Goal: Information Seeking & Learning: Learn about a topic

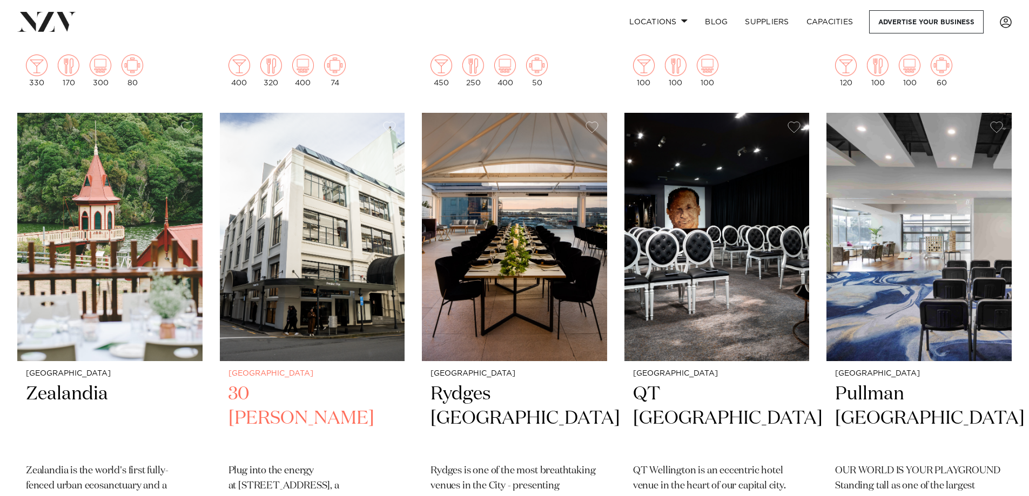
scroll to position [810, 0]
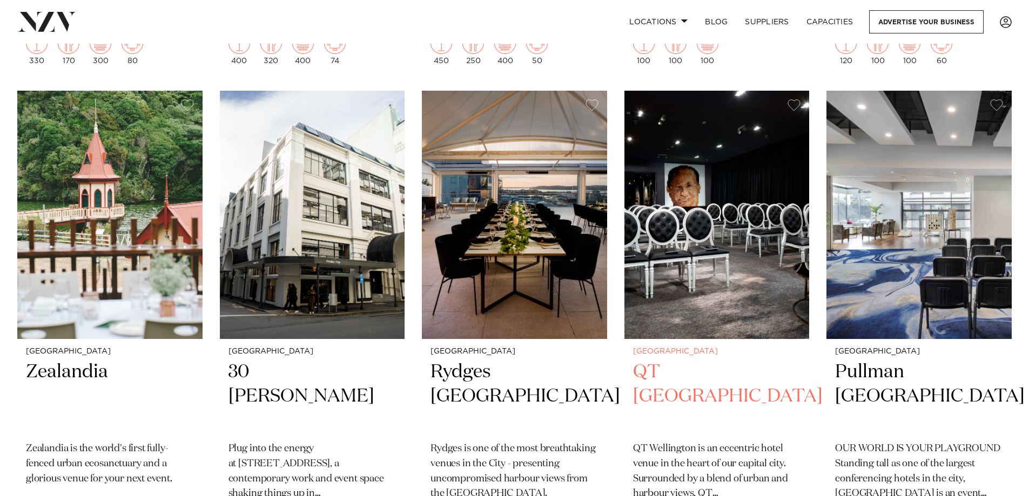
click at [666, 372] on h2 "QT Wellington" at bounding box center [717, 396] width 168 height 73
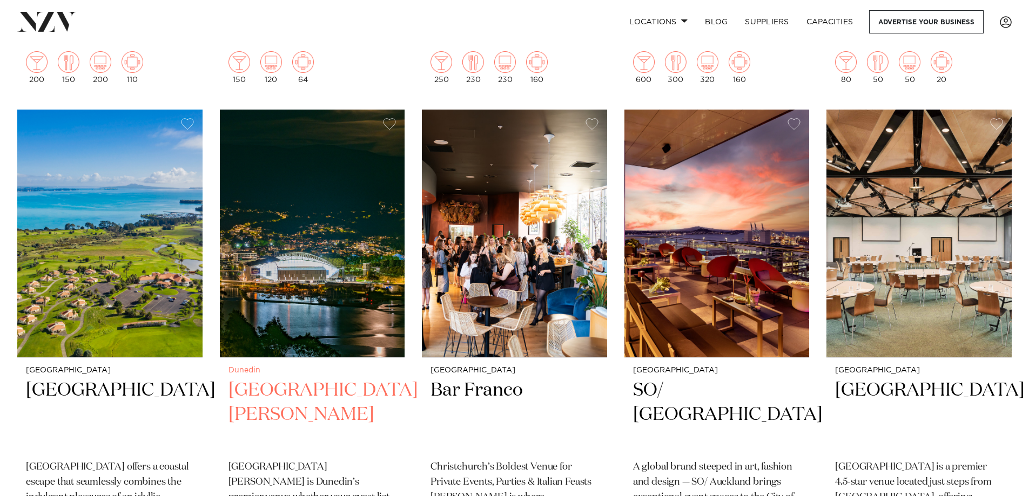
scroll to position [4264, 0]
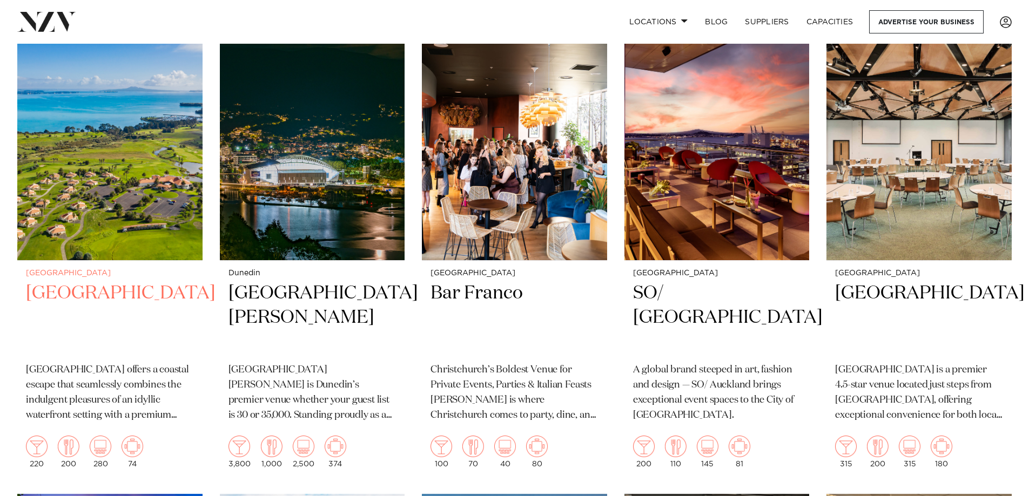
click at [48, 296] on h2 "Rydges Formosa Golf Resort" at bounding box center [110, 317] width 168 height 73
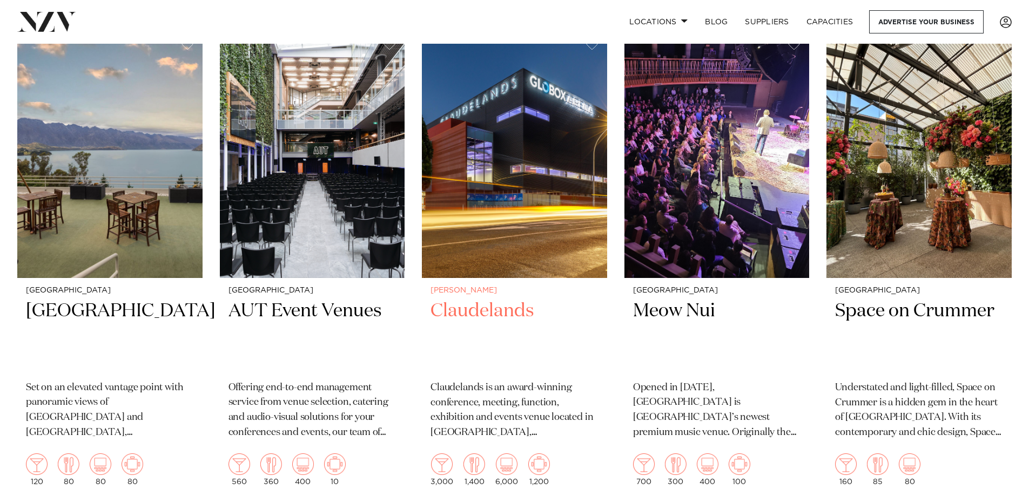
scroll to position [5272, 0]
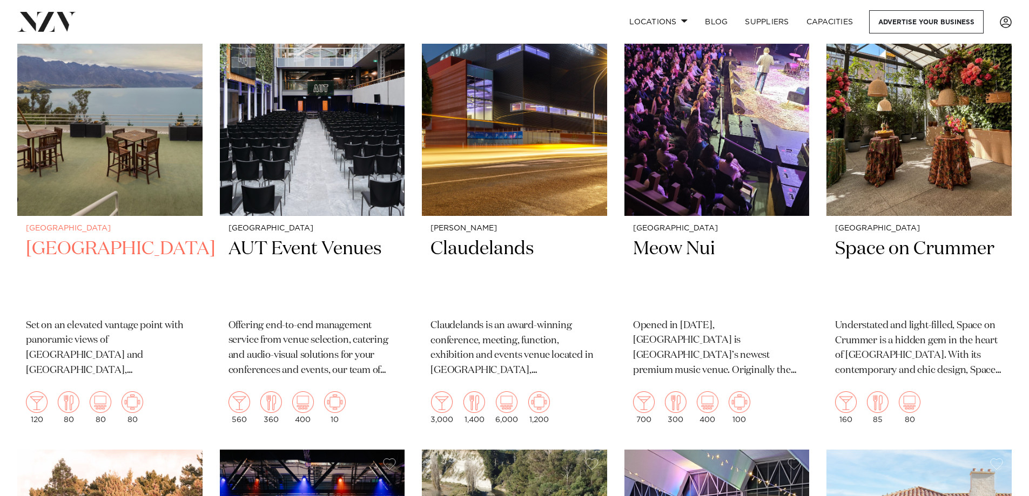
click at [62, 228] on small "[GEOGRAPHIC_DATA]" at bounding box center [110, 229] width 168 height 8
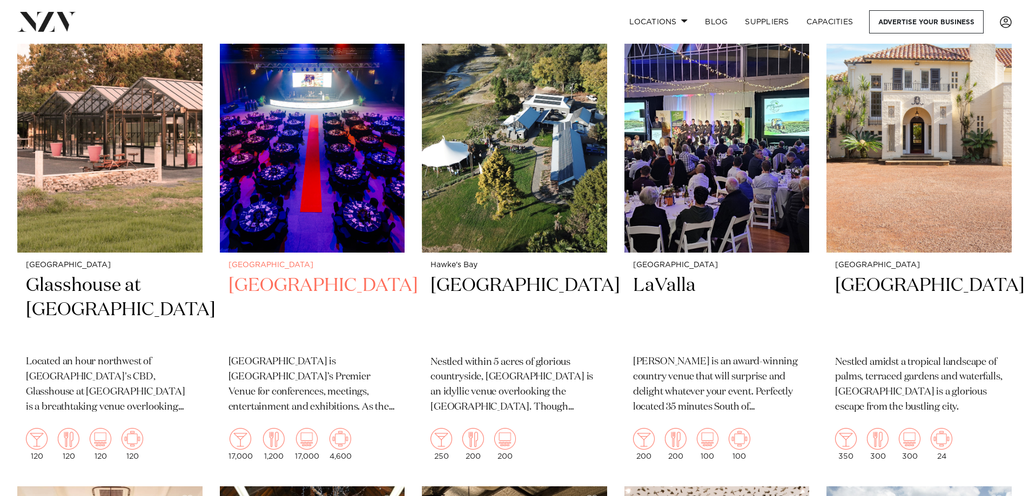
scroll to position [5737, 0]
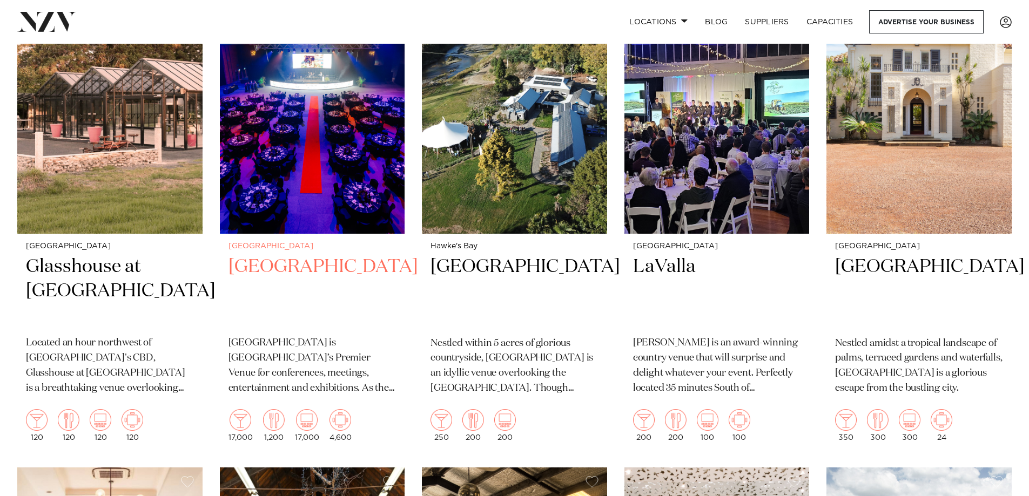
click at [307, 266] on h2 "Mercury Baypark" at bounding box center [312, 291] width 168 height 73
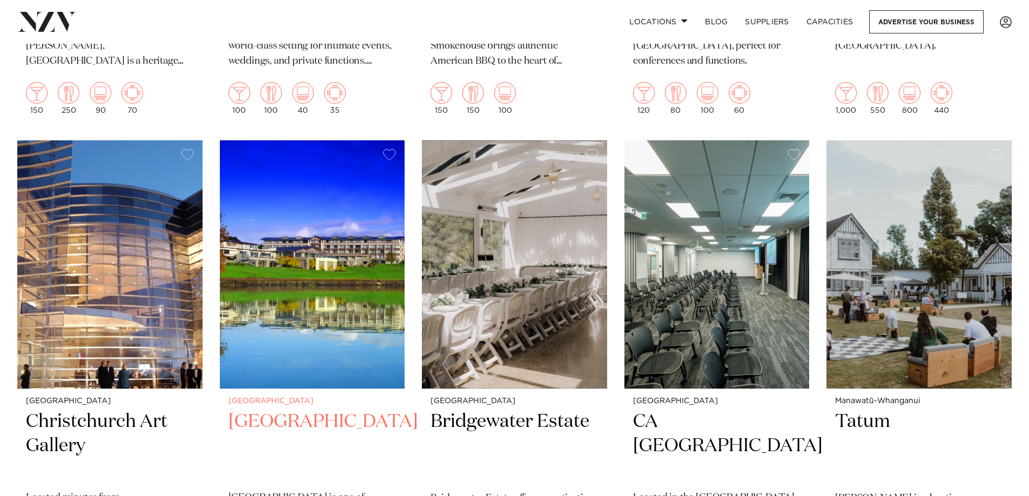
scroll to position [9493, 0]
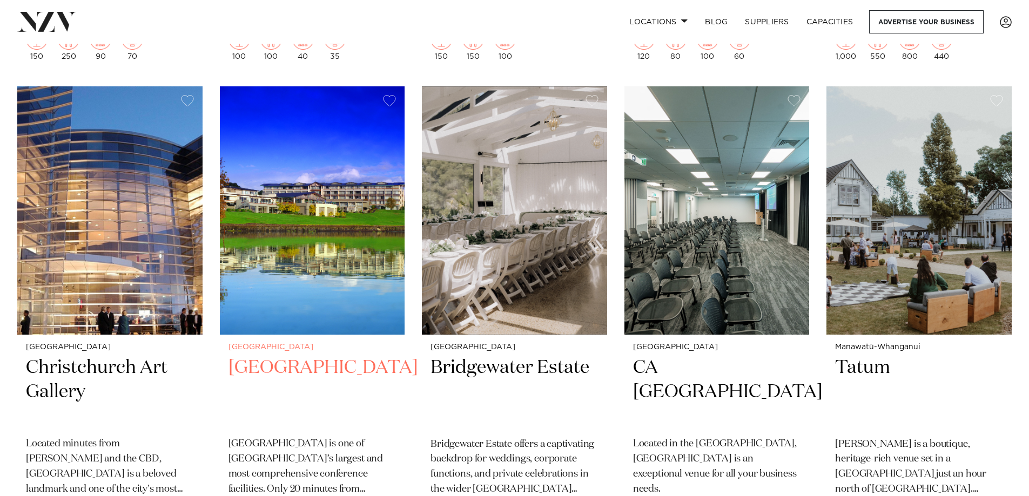
click at [334, 367] on h2 "[GEOGRAPHIC_DATA]" at bounding box center [312, 392] width 168 height 73
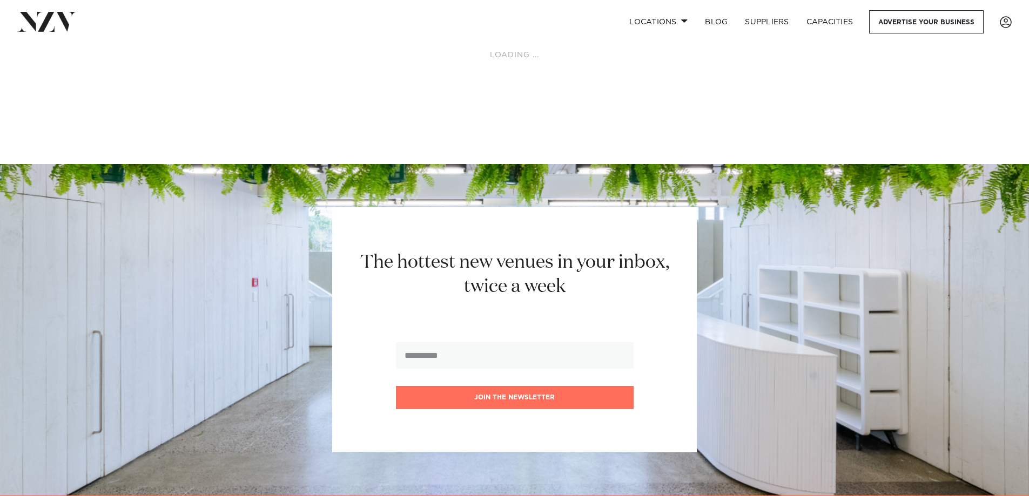
scroll to position [10100, 0]
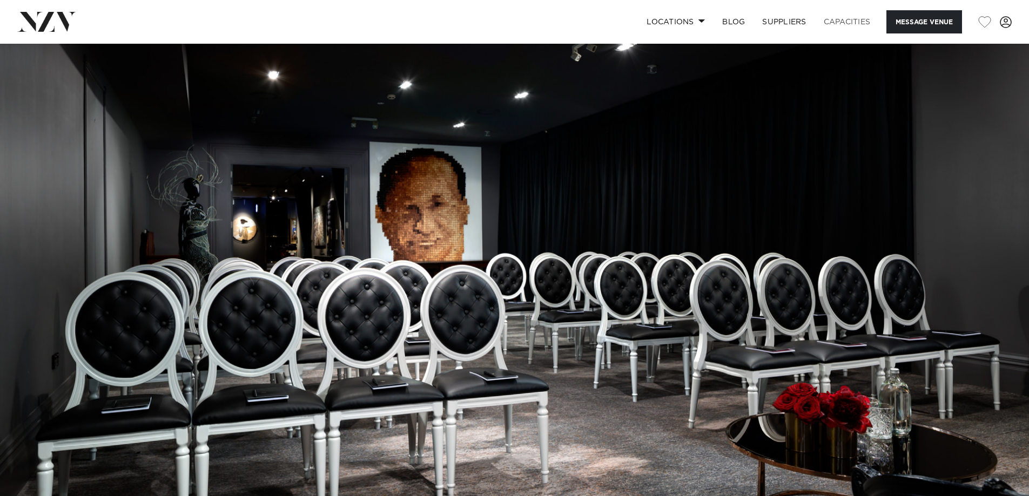
click at [841, 21] on link "Capacities" at bounding box center [847, 21] width 64 height 23
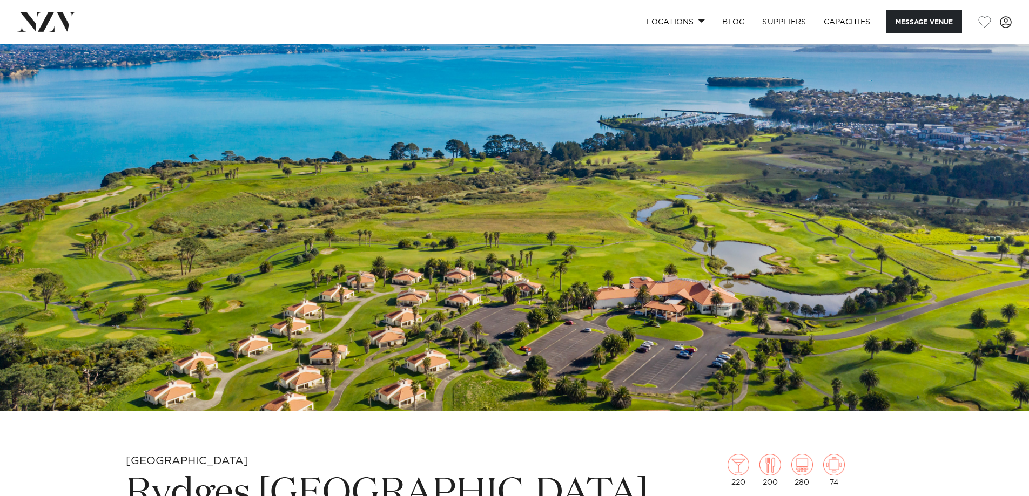
scroll to position [108, 0]
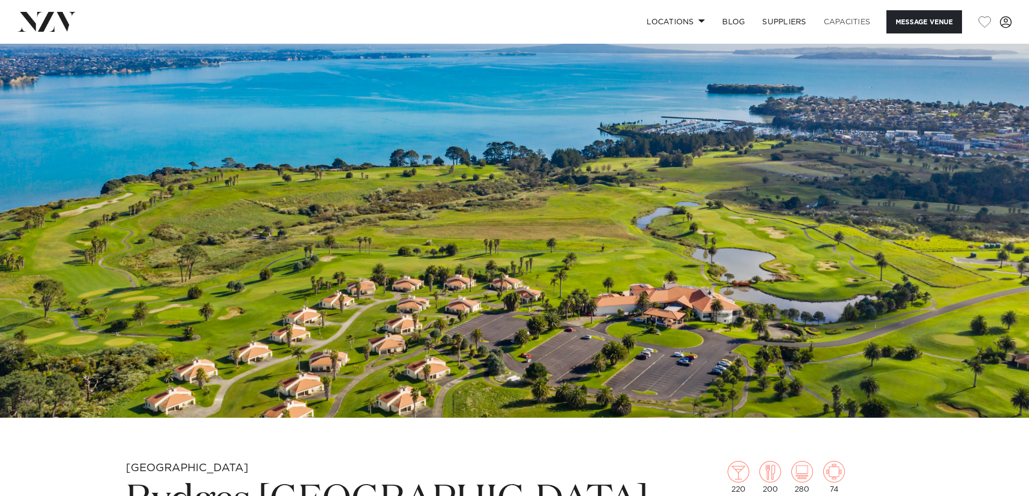
click at [838, 19] on link "Capacities" at bounding box center [847, 21] width 64 height 23
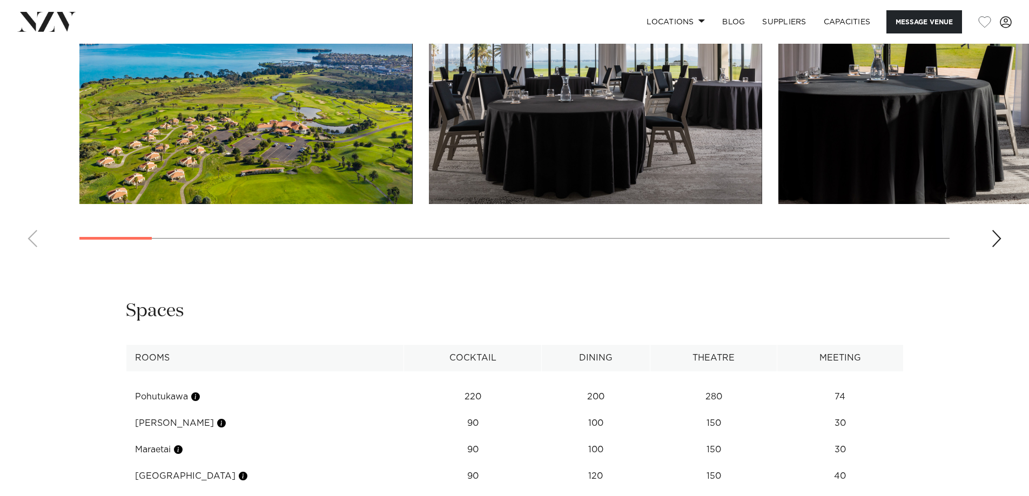
scroll to position [1458, 0]
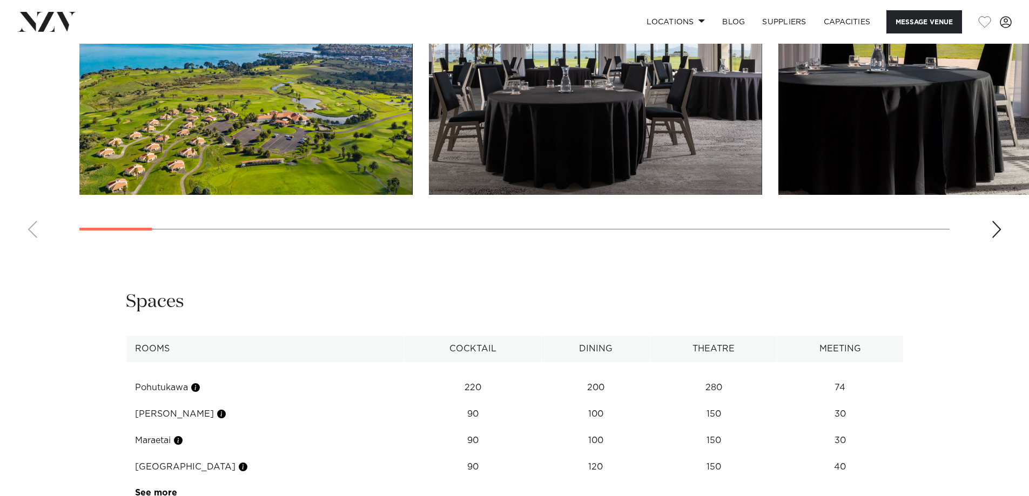
click at [584, 184] on img "2 / 30" at bounding box center [595, 72] width 333 height 245
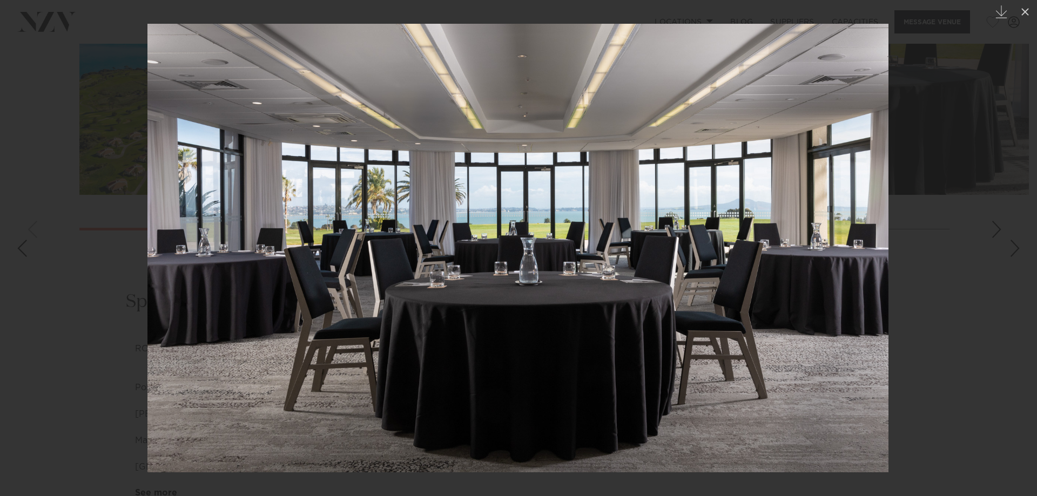
click at [1010, 247] on div "Next slide" at bounding box center [1015, 248] width 15 height 21
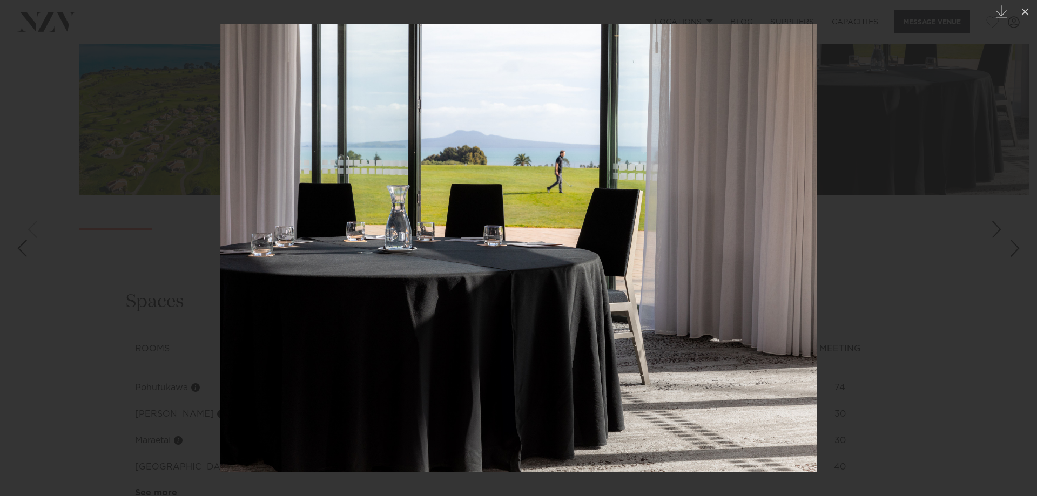
click at [1010, 247] on div "Next slide" at bounding box center [1015, 248] width 15 height 21
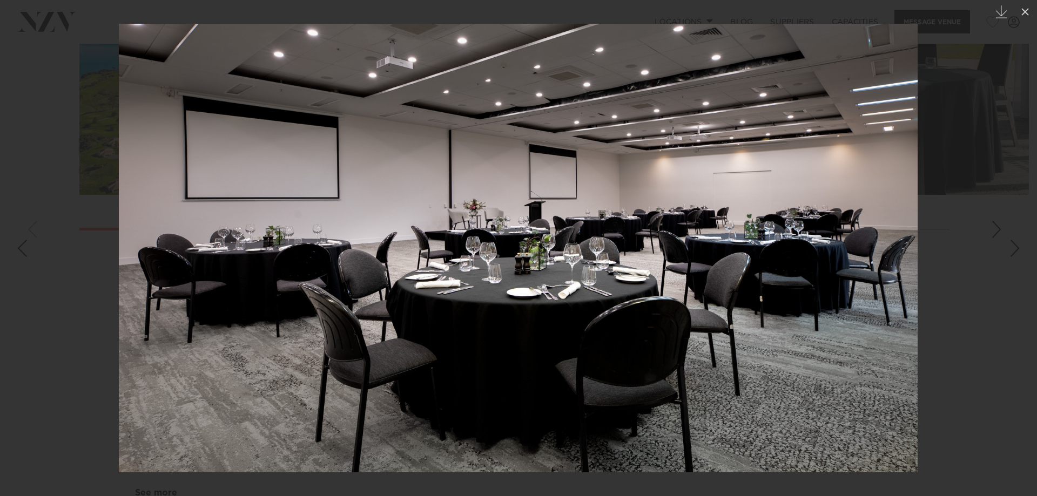
click at [1010, 247] on div "Next slide" at bounding box center [1015, 248] width 15 height 21
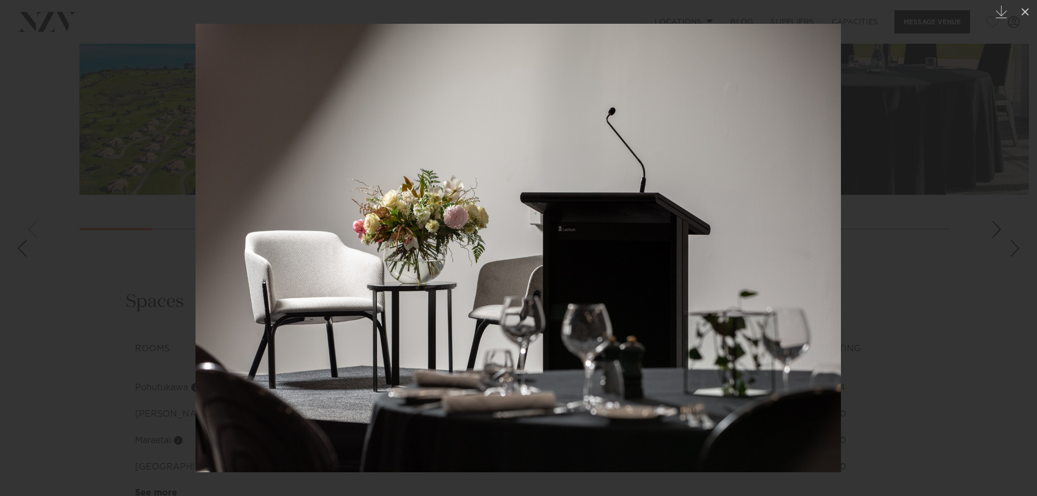
click at [1010, 248] on div "Next slide" at bounding box center [1015, 248] width 15 height 21
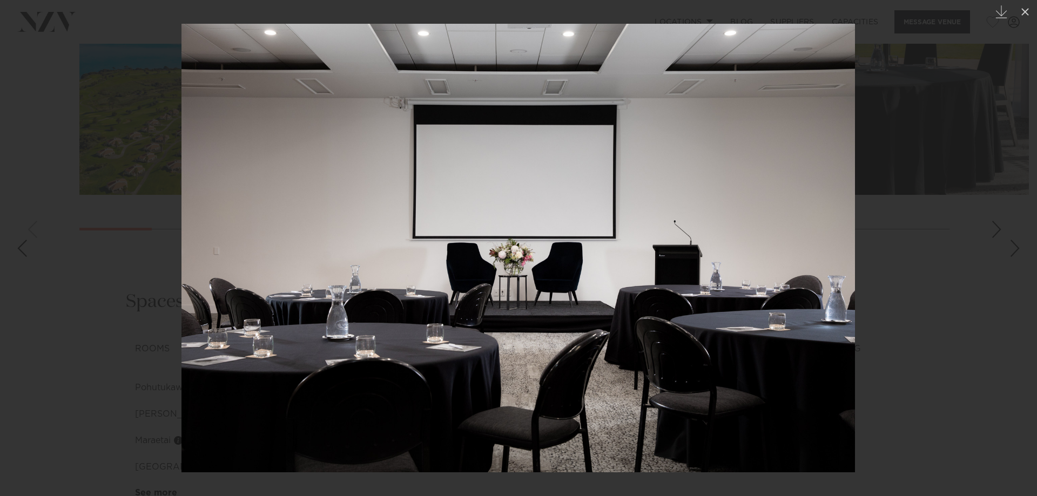
click at [1010, 248] on div "Next slide" at bounding box center [1015, 248] width 15 height 21
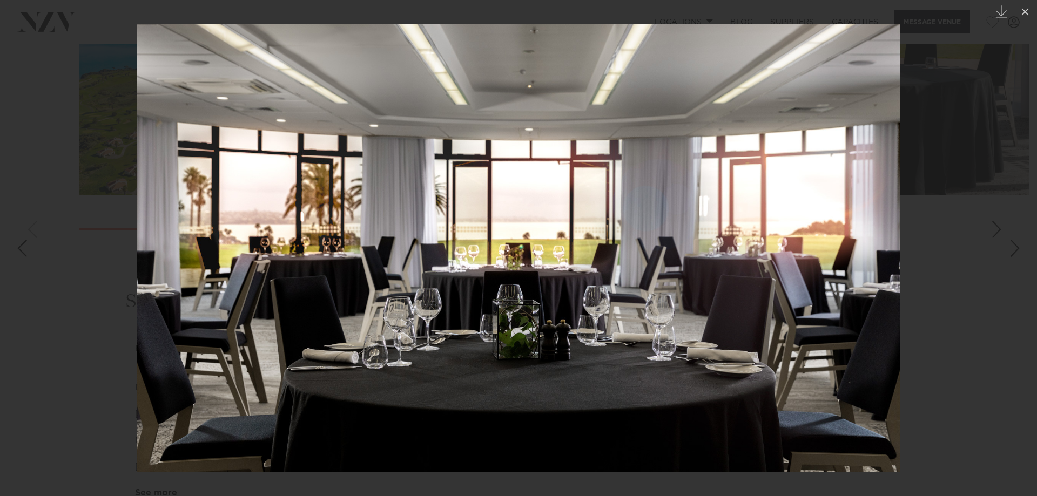
click at [1010, 248] on div "Next slide" at bounding box center [1015, 248] width 15 height 21
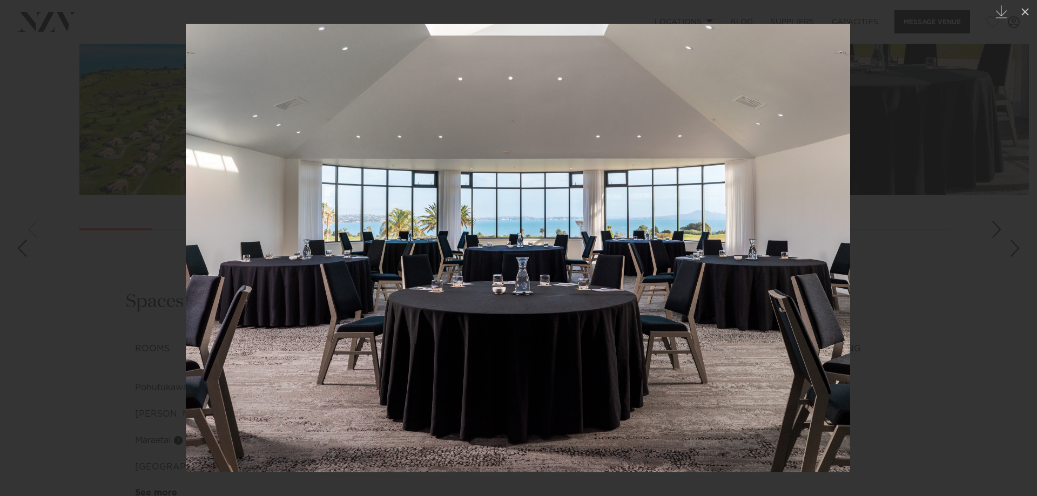
click at [1010, 248] on div "Next slide" at bounding box center [1015, 248] width 15 height 21
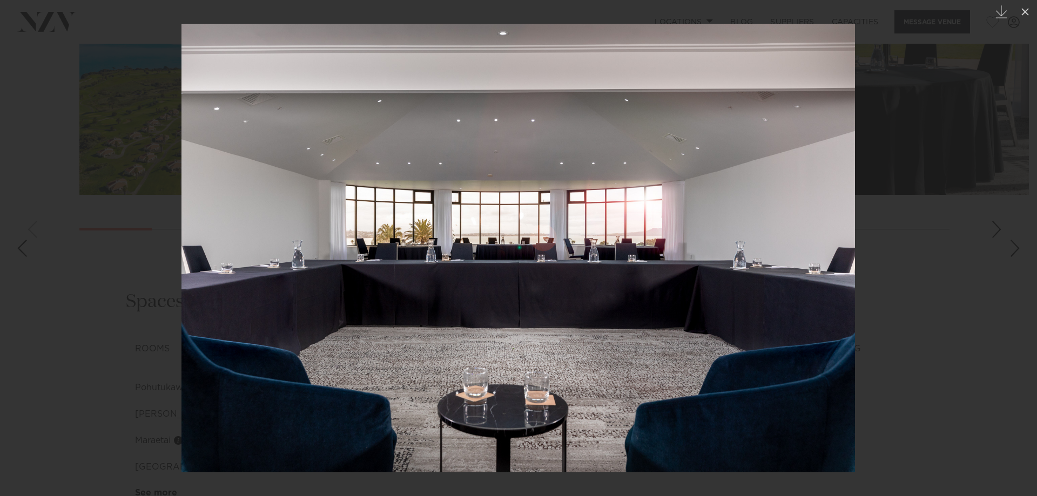
click at [1010, 248] on div "Next slide" at bounding box center [1015, 248] width 15 height 21
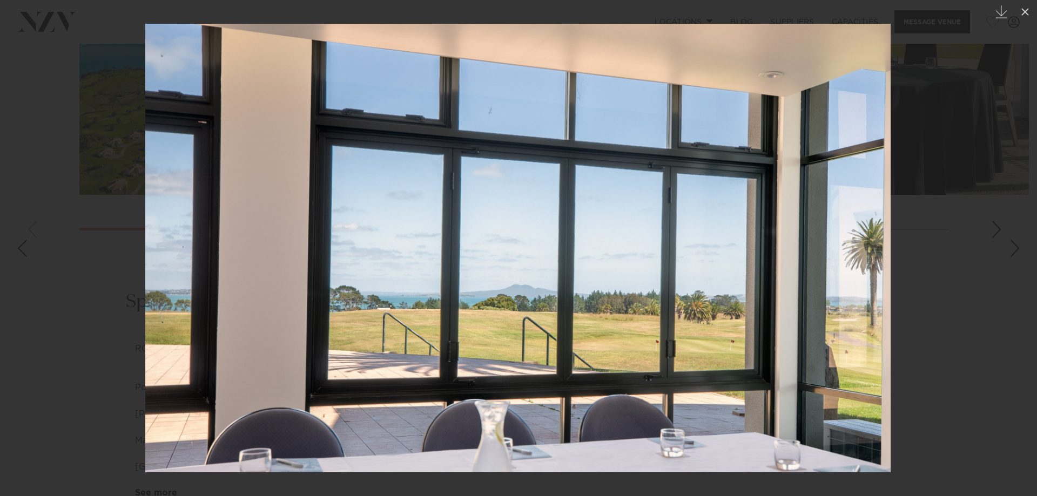
click at [1010, 248] on div "Next slide" at bounding box center [1015, 248] width 15 height 21
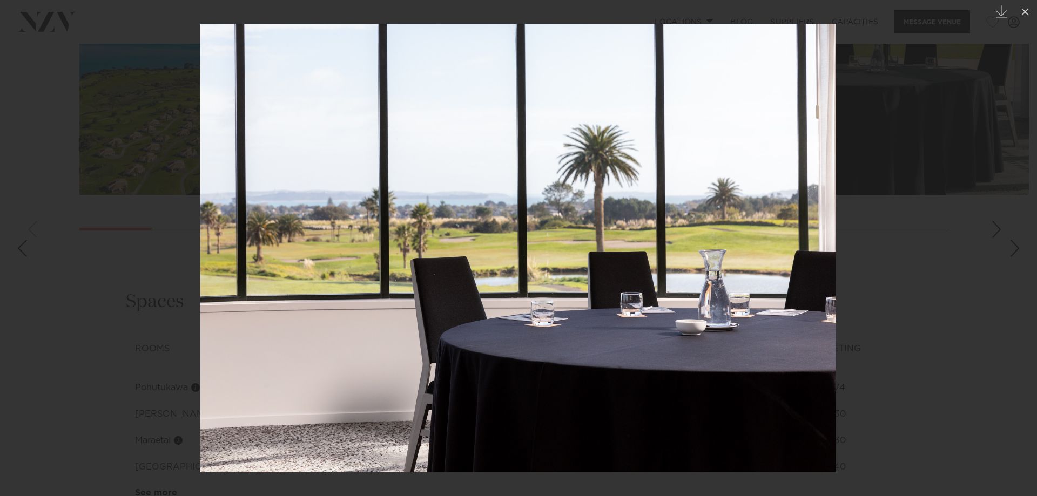
click at [1010, 248] on div "Next slide" at bounding box center [1015, 248] width 15 height 21
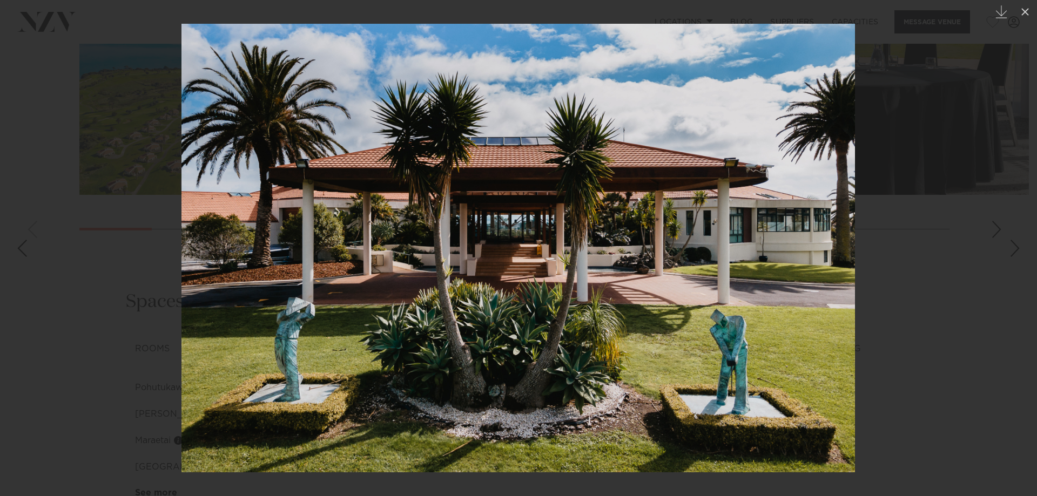
click at [1010, 248] on div "Next slide" at bounding box center [1015, 248] width 15 height 21
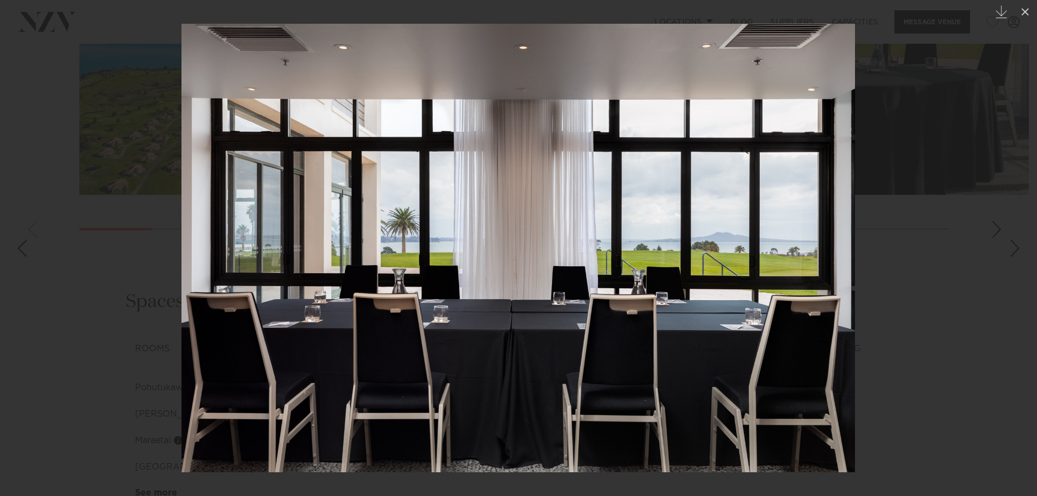
click at [1010, 248] on div "Next slide" at bounding box center [1015, 248] width 15 height 21
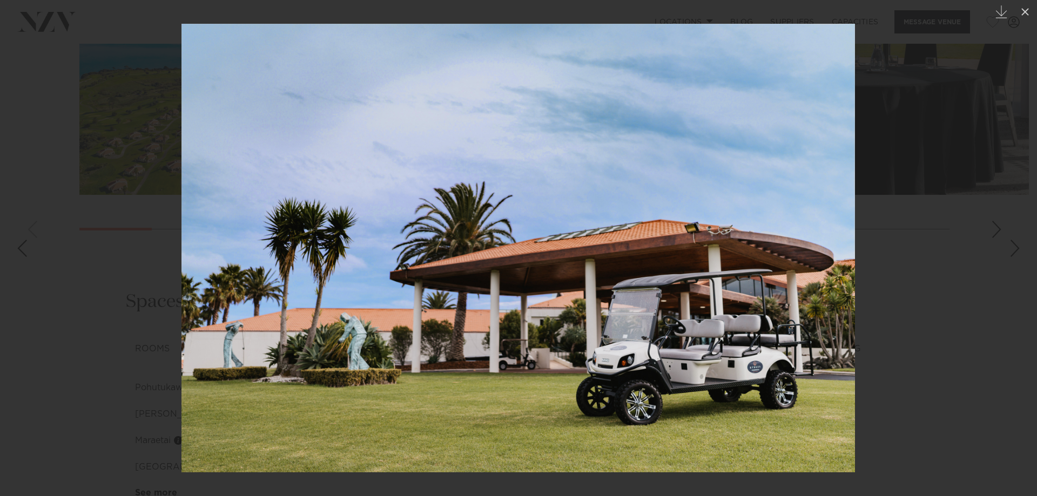
click at [1010, 248] on div "Next slide" at bounding box center [1015, 248] width 15 height 21
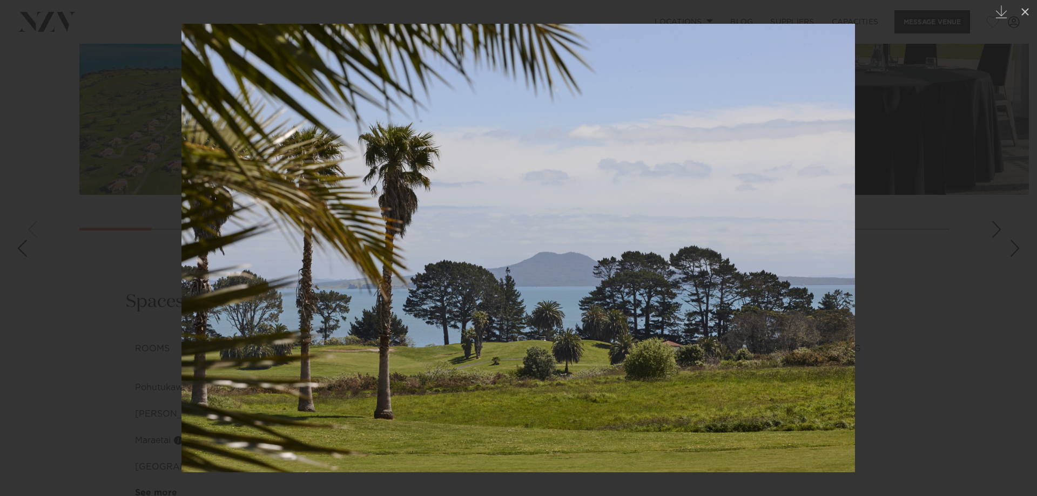
click at [1010, 248] on div "Next slide" at bounding box center [1015, 248] width 15 height 21
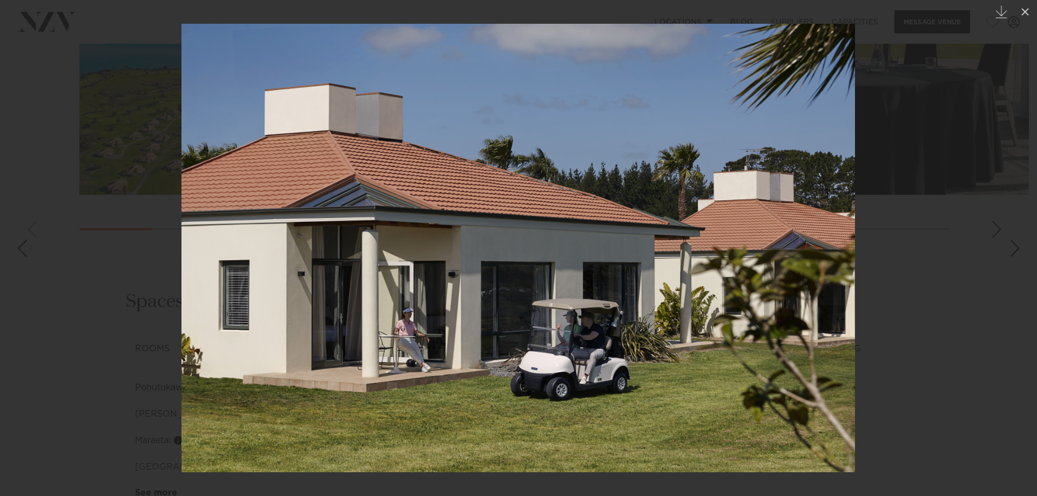
click at [1010, 248] on div "Next slide" at bounding box center [1015, 248] width 15 height 21
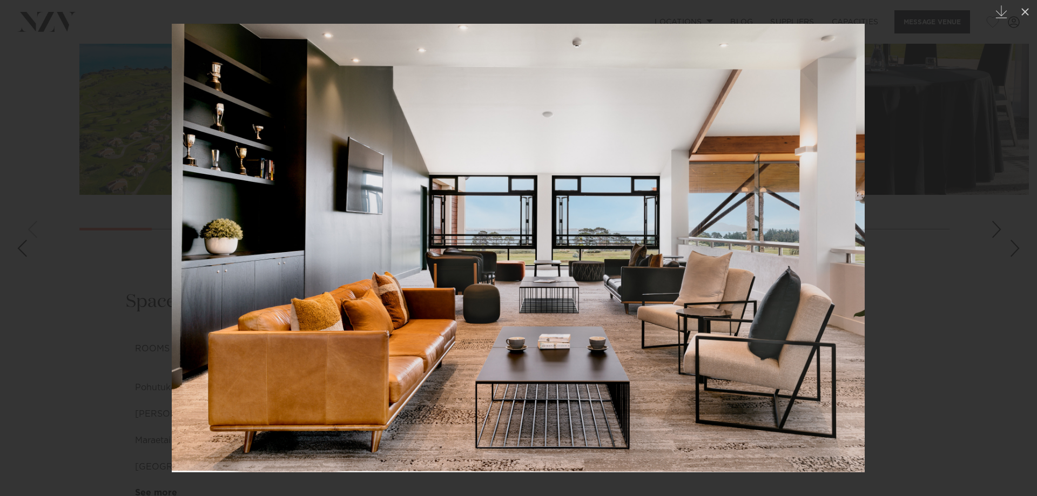
click at [1010, 248] on div "Next slide" at bounding box center [1015, 248] width 15 height 21
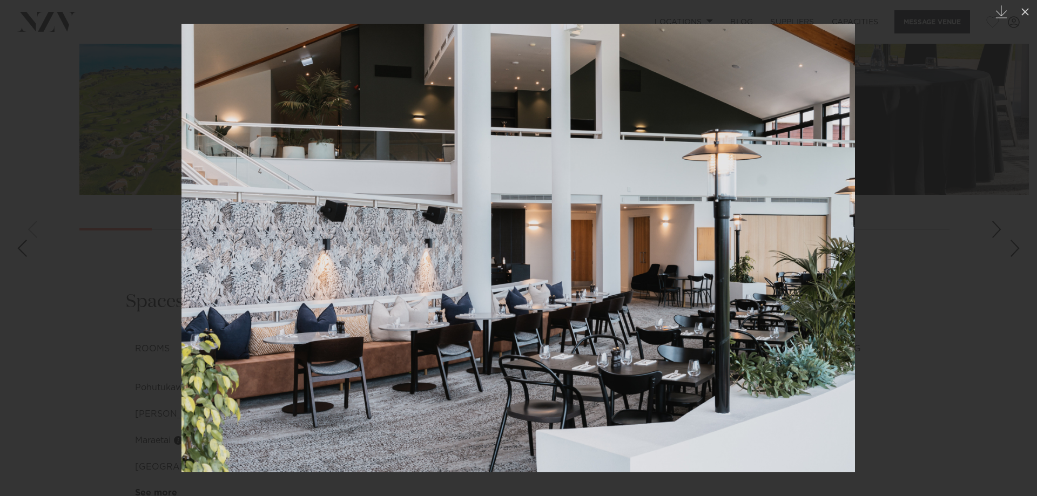
click at [1010, 248] on div "Next slide" at bounding box center [1015, 248] width 15 height 21
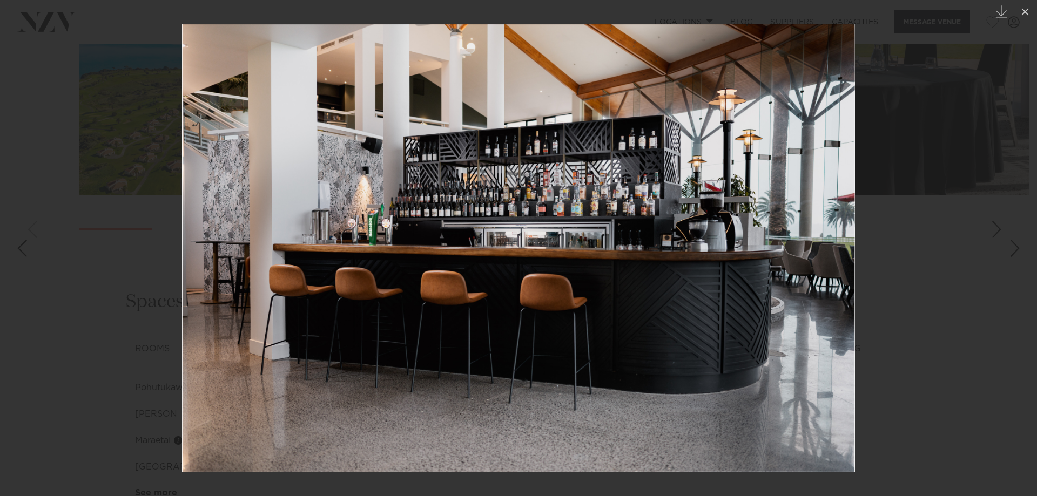
click at [1010, 248] on div "Next slide" at bounding box center [1015, 248] width 15 height 21
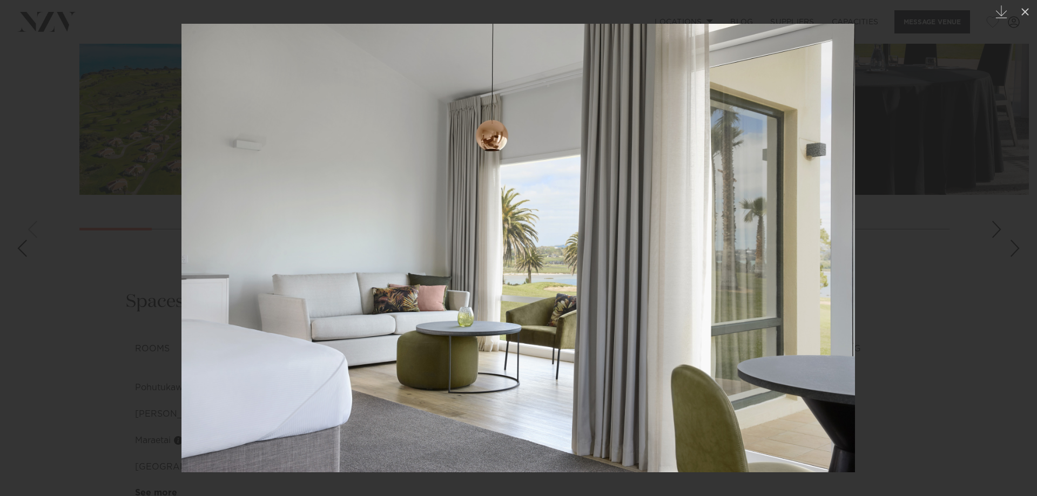
click at [1010, 248] on div "Next slide" at bounding box center [1015, 248] width 15 height 21
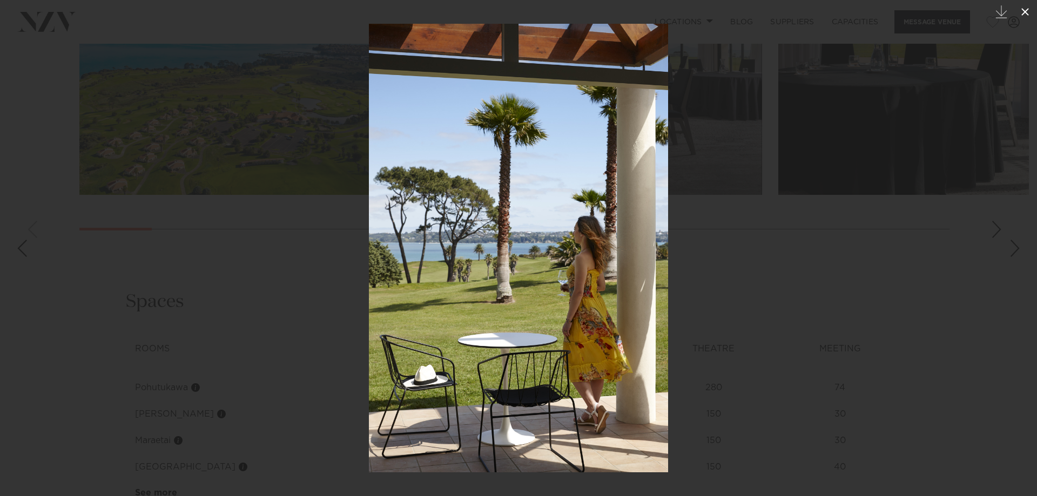
drag, startPoint x: 1029, startPoint y: 7, endPoint x: 1033, endPoint y: 3, distance: 6.1
click at [1028, 3] on button at bounding box center [1025, 12] width 24 height 24
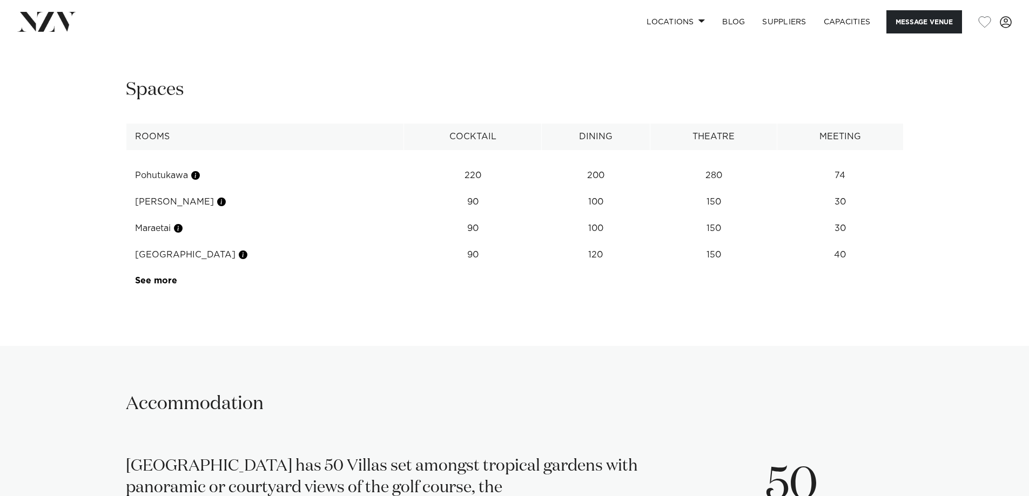
scroll to position [1674, 0]
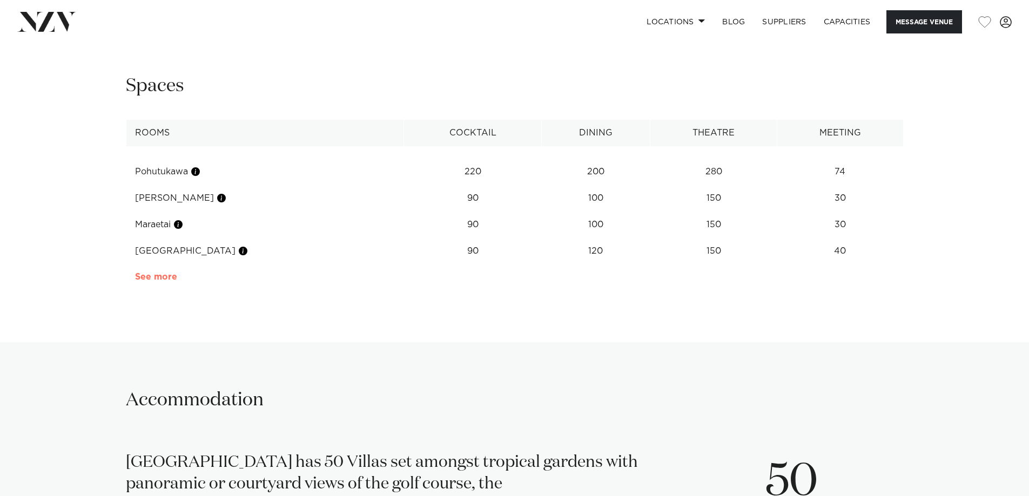
click at [173, 281] on link "See more" at bounding box center [177, 277] width 84 height 9
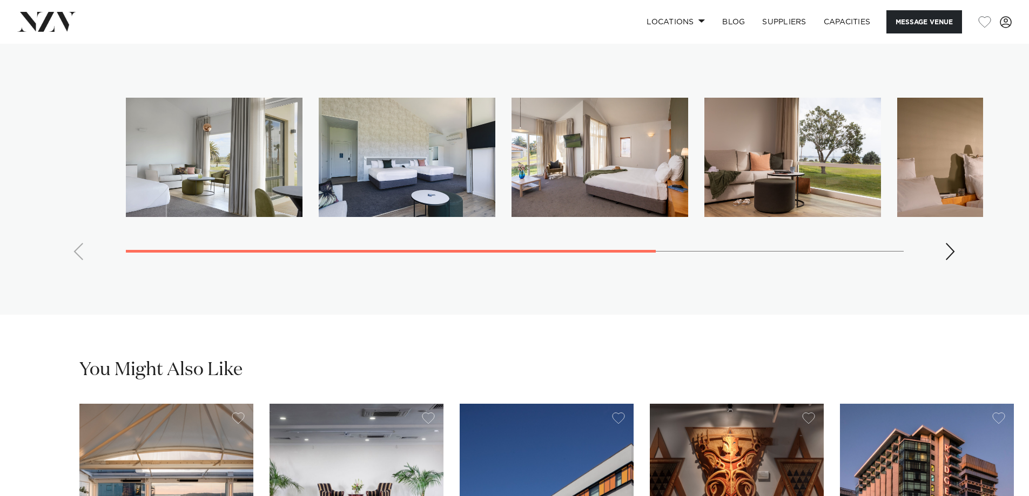
scroll to position [2268, 0]
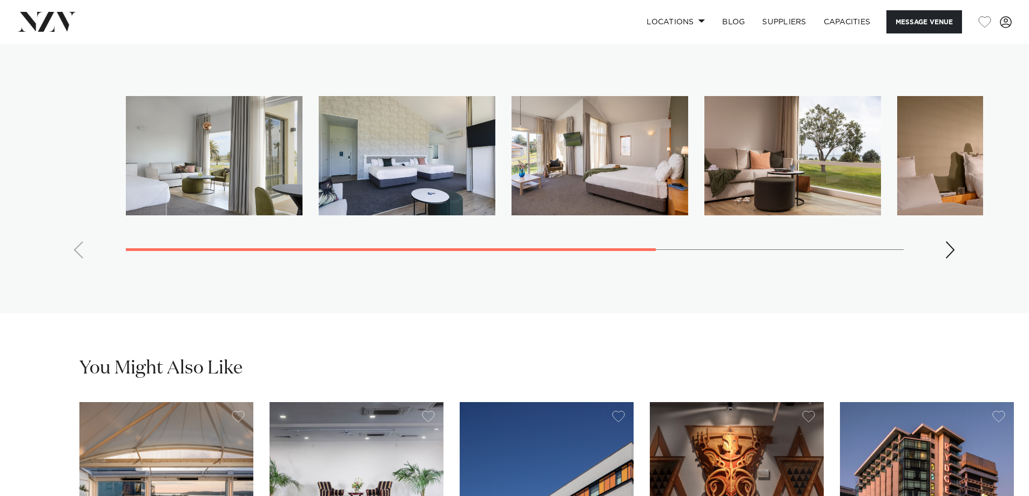
click at [950, 267] on swiper-container at bounding box center [514, 181] width 936 height 171
click at [948, 259] on div "Next slide" at bounding box center [950, 249] width 11 height 17
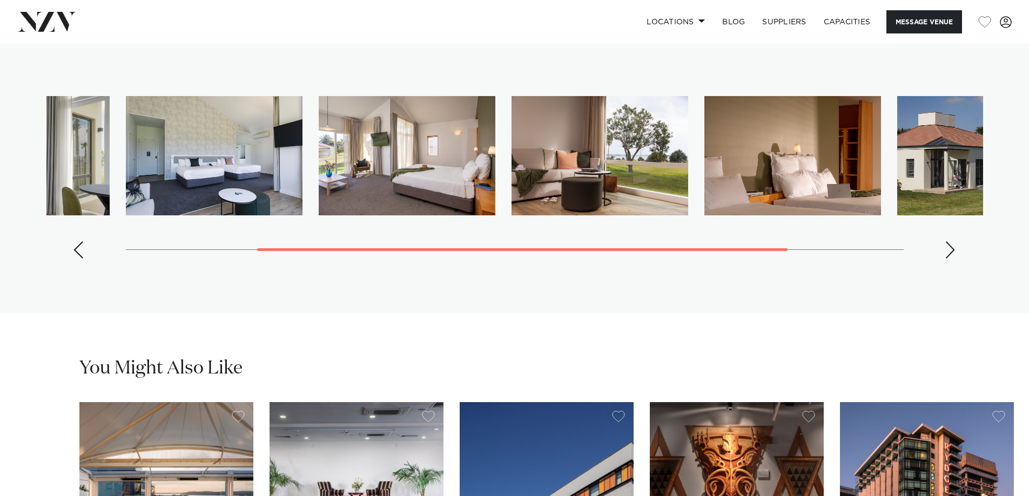
click at [948, 259] on div "Next slide" at bounding box center [950, 249] width 11 height 17
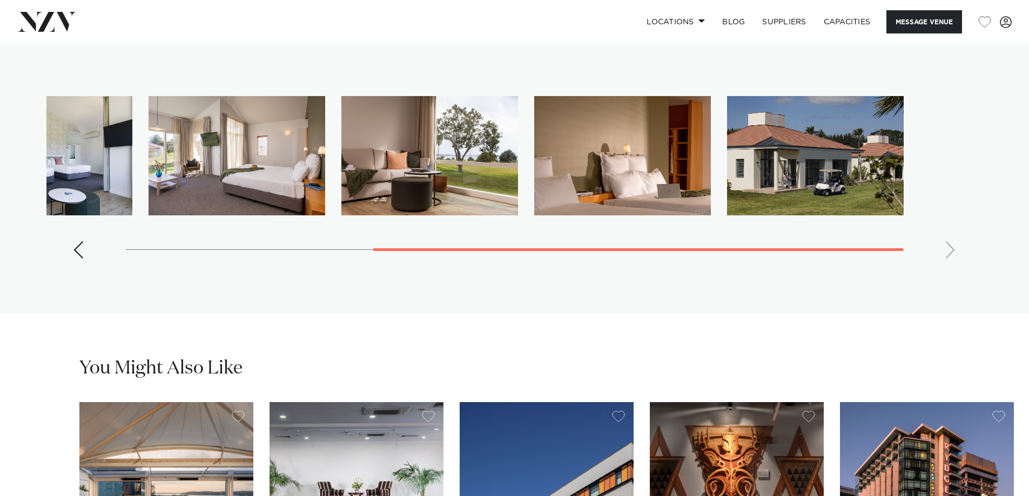
click at [948, 267] on swiper-container at bounding box center [514, 181] width 936 height 171
click at [916, 21] on button "Message Venue" at bounding box center [924, 21] width 76 height 23
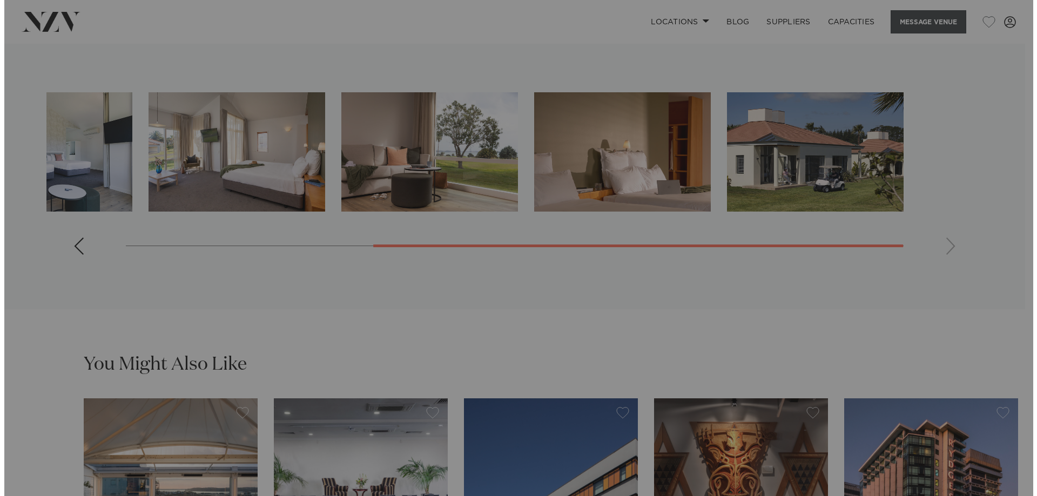
scroll to position [2272, 0]
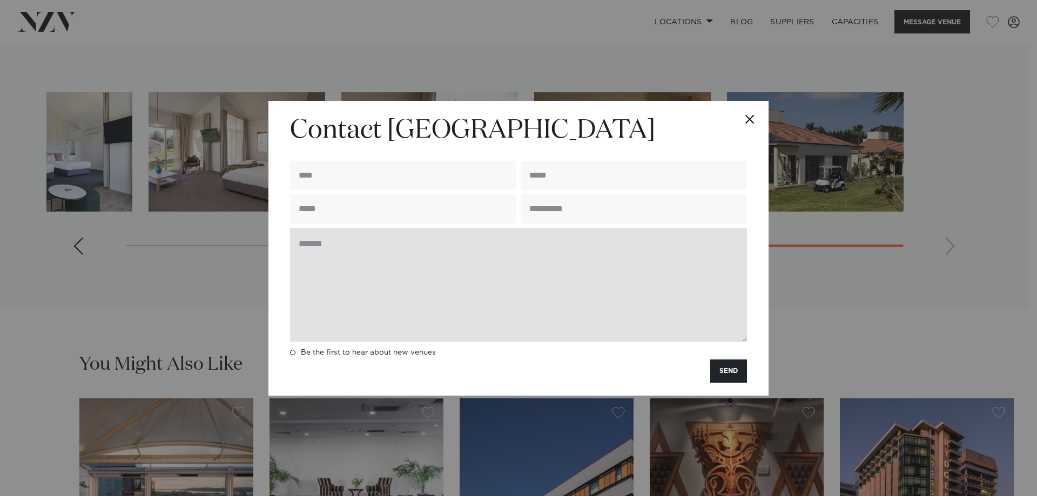
click at [353, 251] on textarea at bounding box center [518, 285] width 457 height 114
paste textarea "**********"
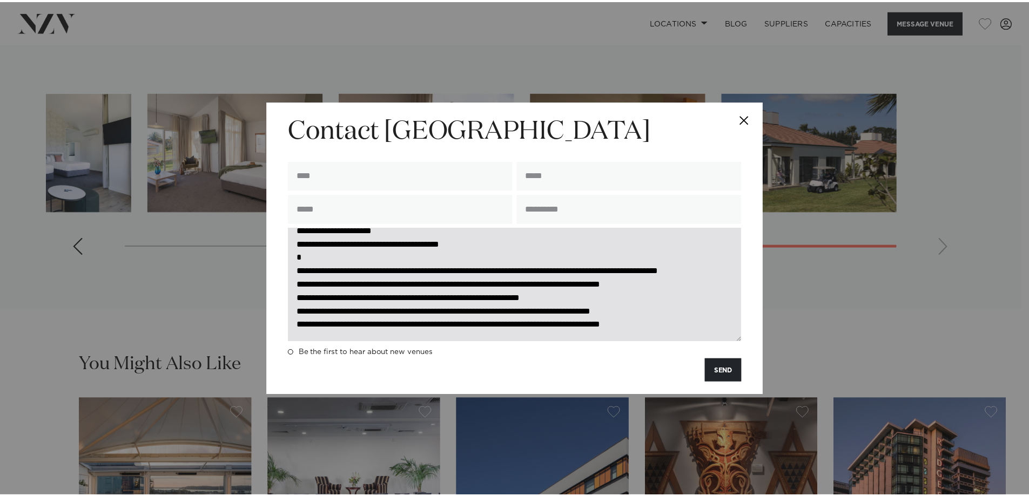
scroll to position [0, 0]
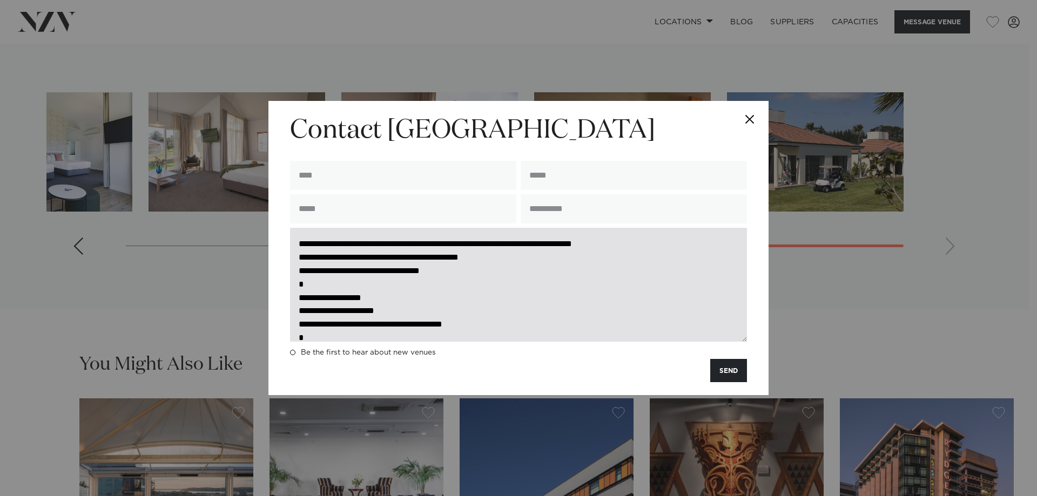
drag, startPoint x: 458, startPoint y: 246, endPoint x: 463, endPoint y: 237, distance: 10.6
click at [460, 244] on textarea "**********" at bounding box center [518, 285] width 457 height 114
drag, startPoint x: 595, startPoint y: 245, endPoint x: 616, endPoint y: 235, distance: 23.5
click at [600, 242] on textarea "**********" at bounding box center [518, 285] width 457 height 114
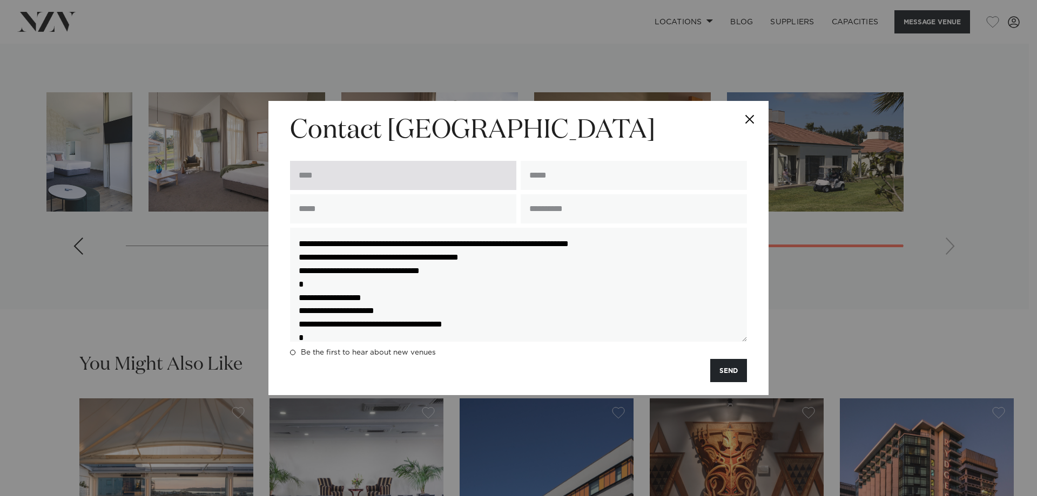
type textarea "**********"
click at [374, 181] on input "text" at bounding box center [403, 175] width 226 height 29
type input "*****"
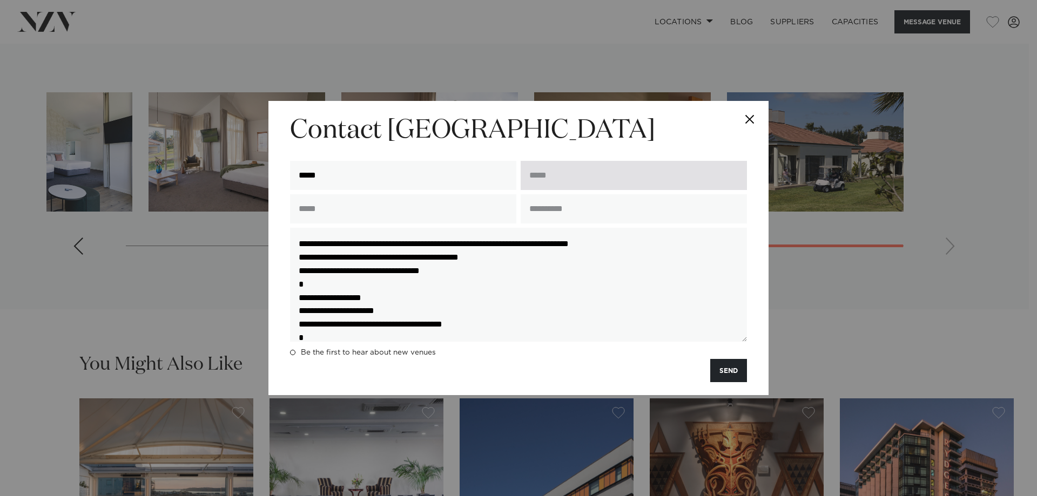
click at [555, 182] on input "email" at bounding box center [634, 175] width 226 height 29
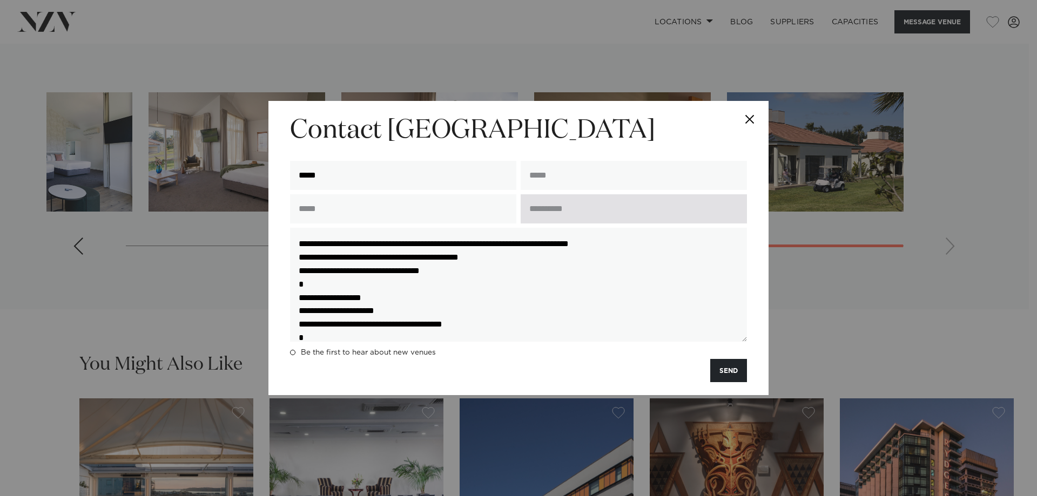
type input "**********"
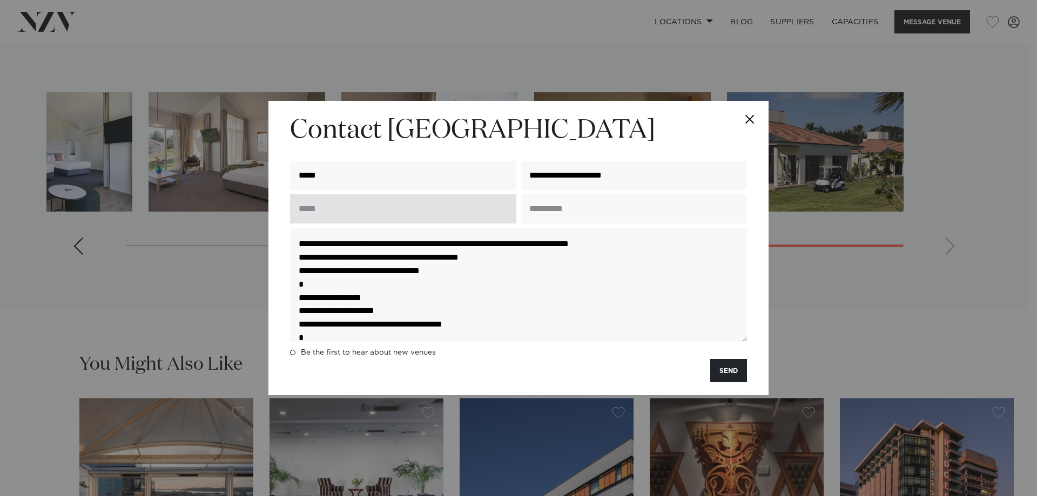
click at [402, 205] on input "text" at bounding box center [403, 208] width 226 height 29
type input "**********"
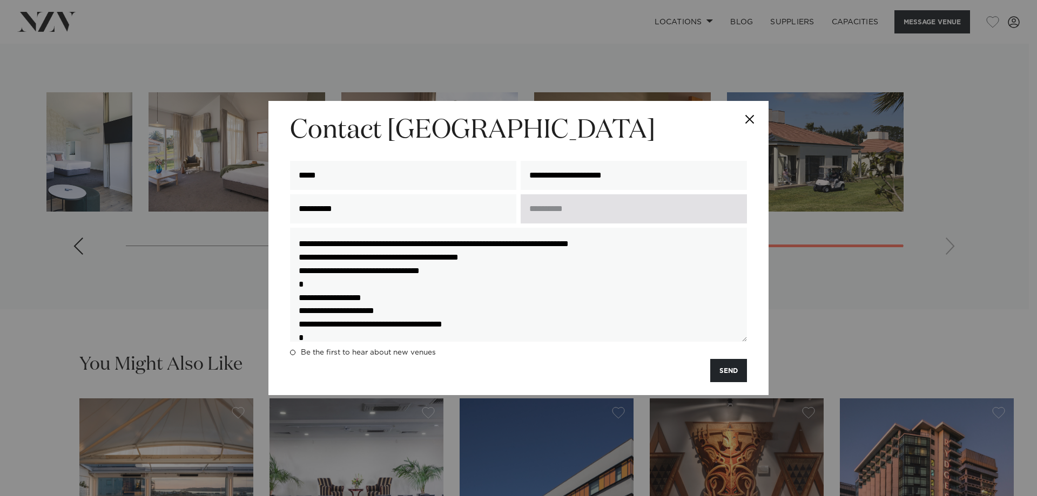
click at [569, 208] on input "text" at bounding box center [634, 208] width 226 height 29
type input "**********"
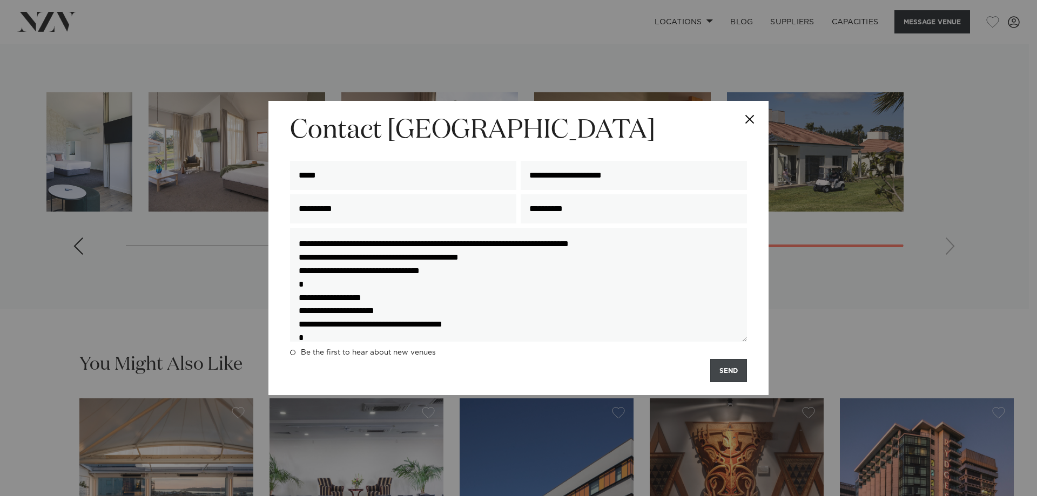
click at [724, 372] on button "SEND" at bounding box center [728, 370] width 37 height 23
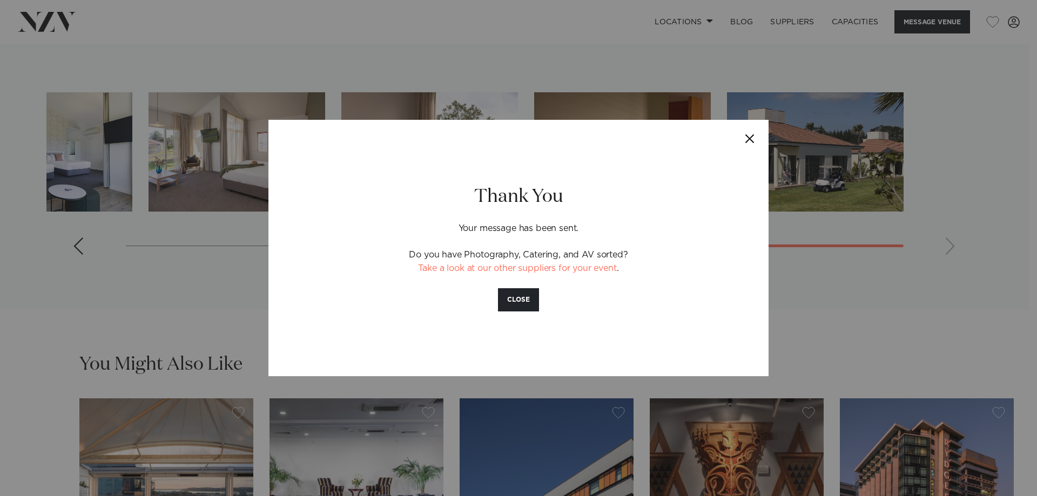
drag, startPoint x: 525, startPoint y: 302, endPoint x: 316, endPoint y: 139, distance: 265.1
click at [525, 301] on button "CLOSE" at bounding box center [518, 299] width 41 height 23
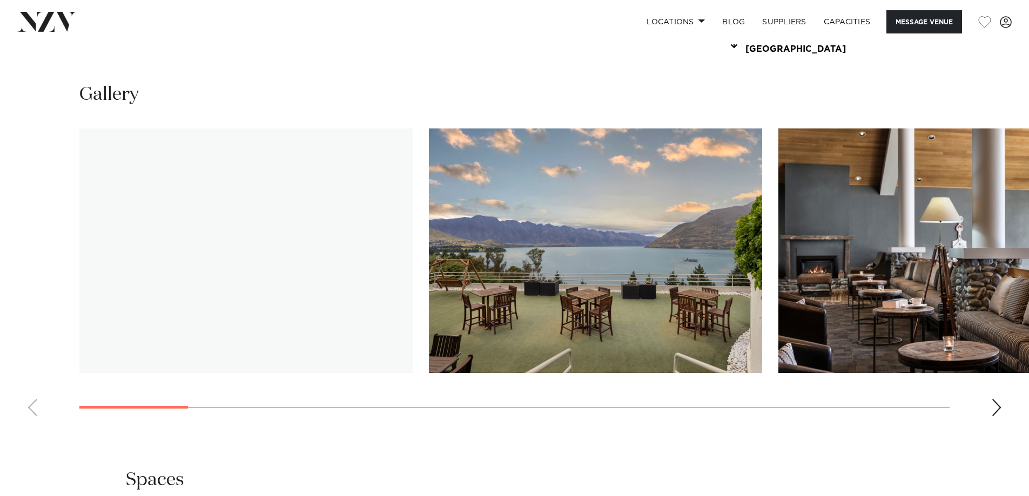
scroll to position [1134, 0]
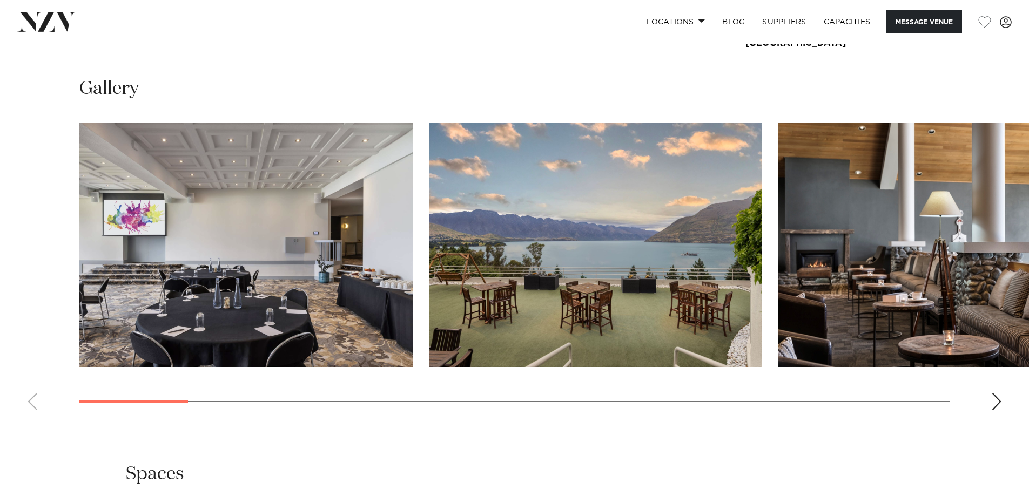
click at [999, 406] on div "Next slide" at bounding box center [996, 401] width 11 height 17
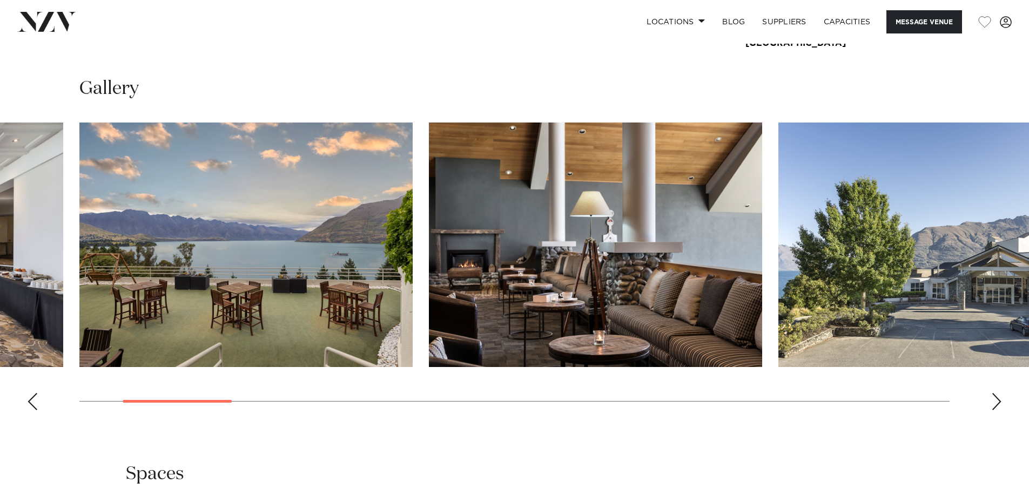
click at [999, 406] on div "Next slide" at bounding box center [996, 401] width 11 height 17
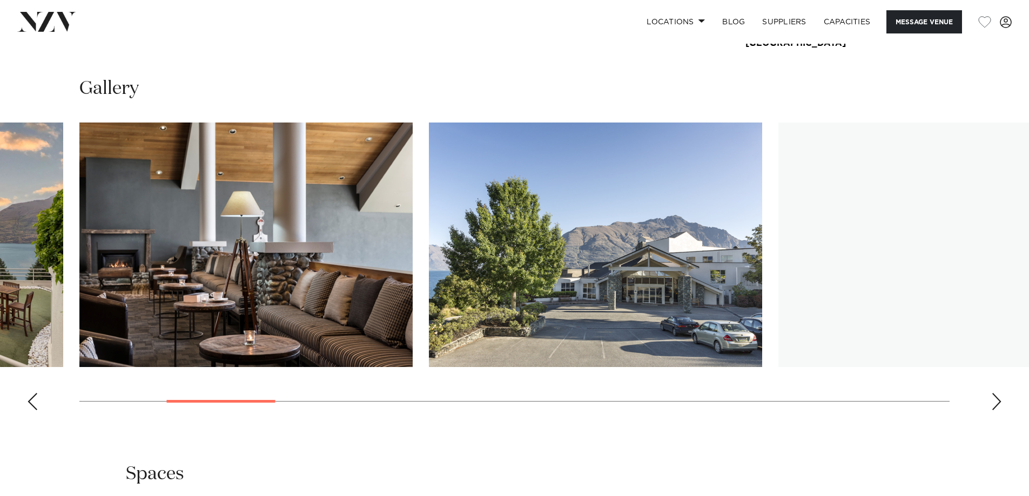
click at [998, 404] on div "Next slide" at bounding box center [996, 401] width 11 height 17
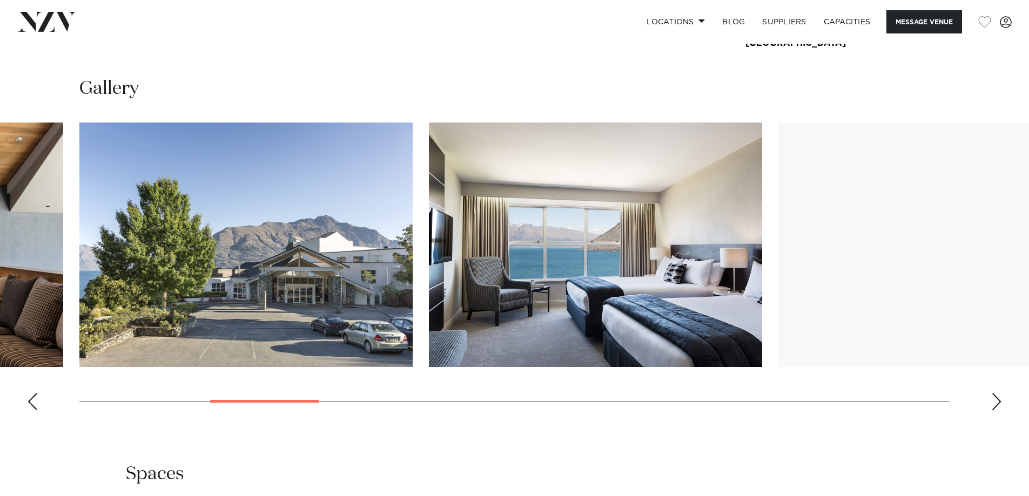
click at [998, 404] on div "Next slide" at bounding box center [996, 401] width 11 height 17
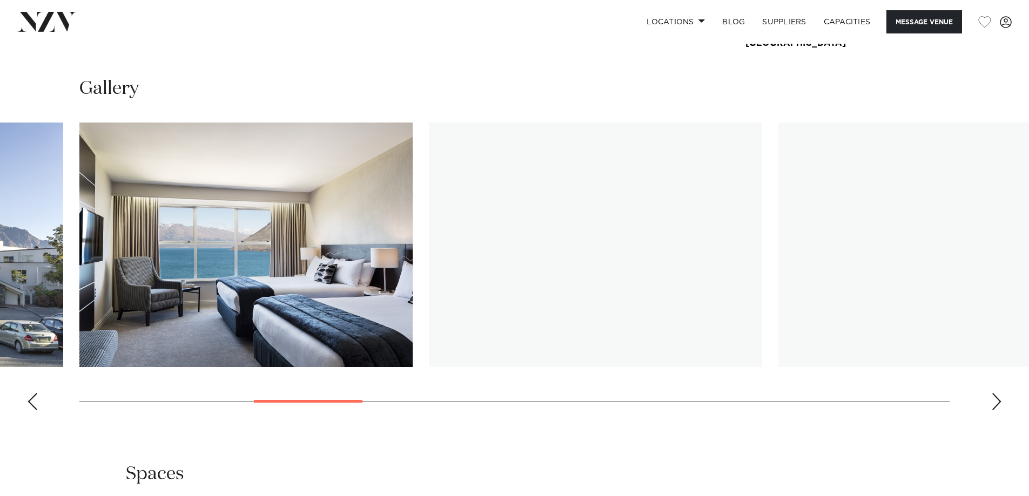
click at [998, 404] on div "Next slide" at bounding box center [996, 401] width 11 height 17
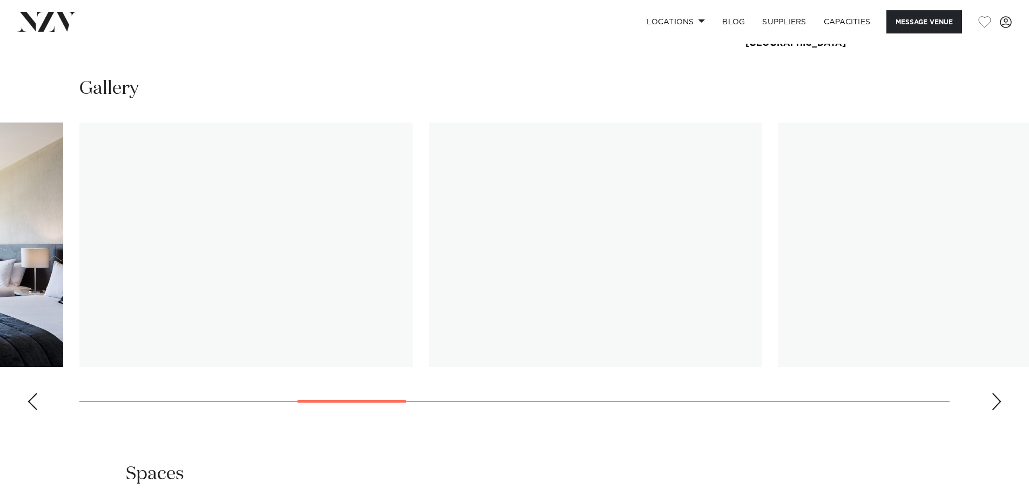
click at [998, 404] on div "Next slide" at bounding box center [996, 401] width 11 height 17
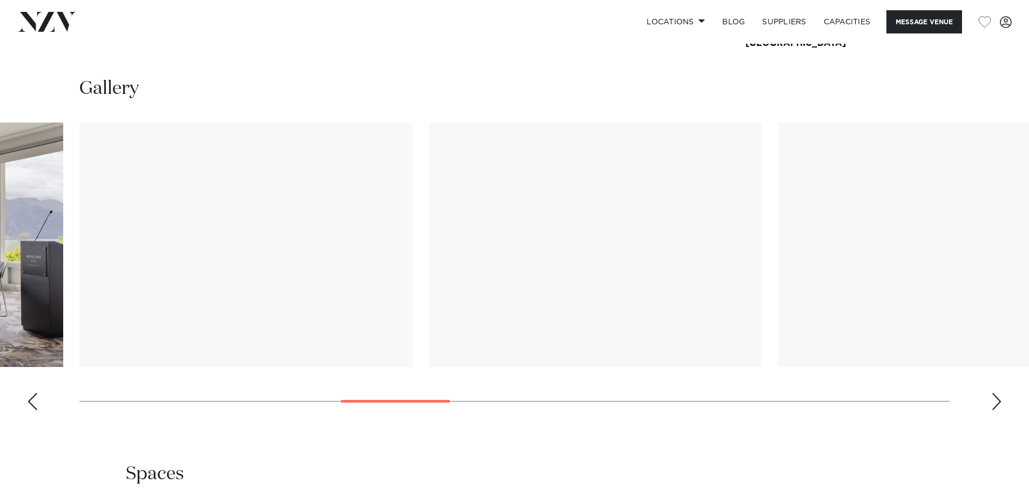
click at [998, 404] on div "Next slide" at bounding box center [996, 401] width 11 height 17
click at [996, 405] on div "Next slide" at bounding box center [996, 401] width 11 height 17
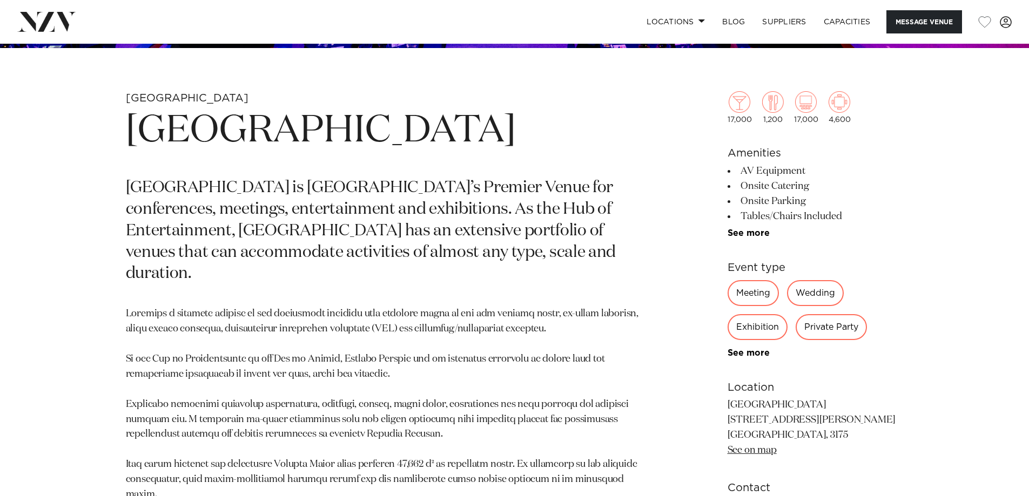
scroll to position [540, 0]
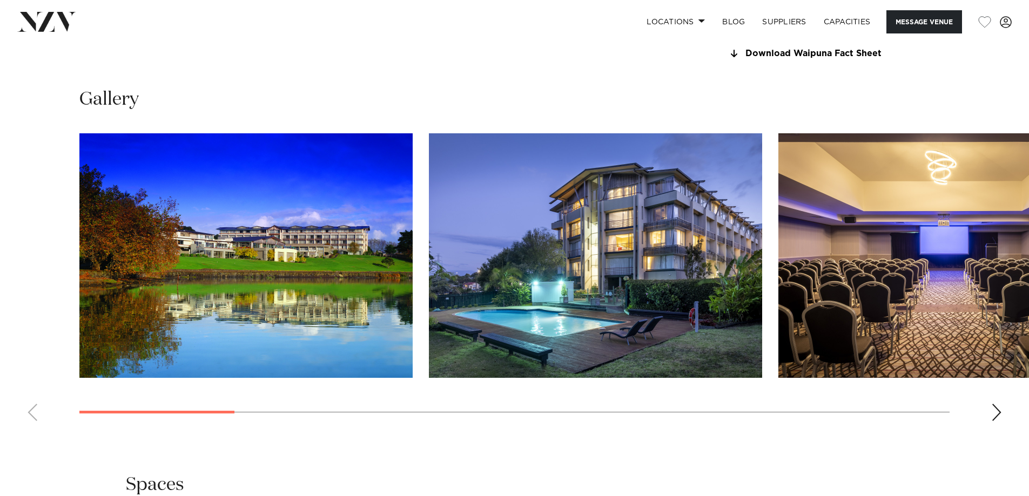
scroll to position [1080, 0]
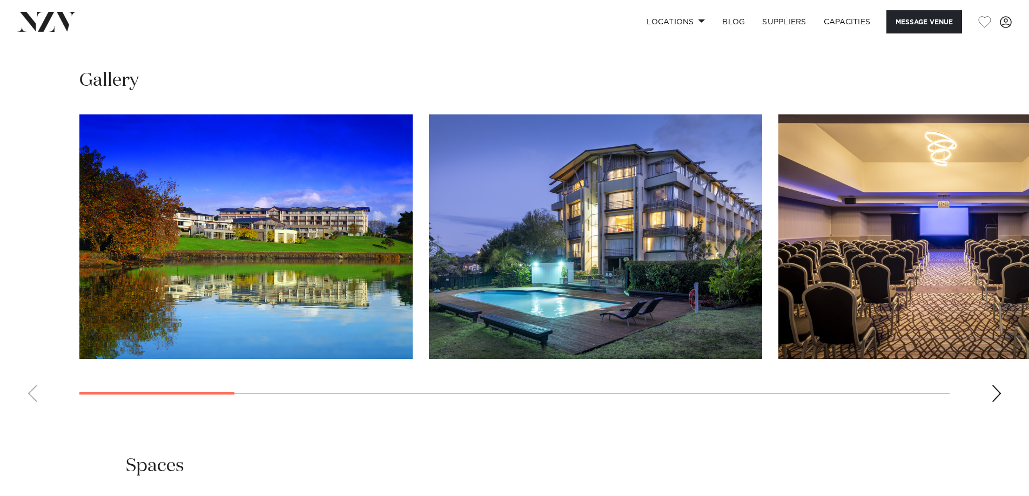
click at [996, 402] on div "Next slide" at bounding box center [996, 393] width 11 height 17
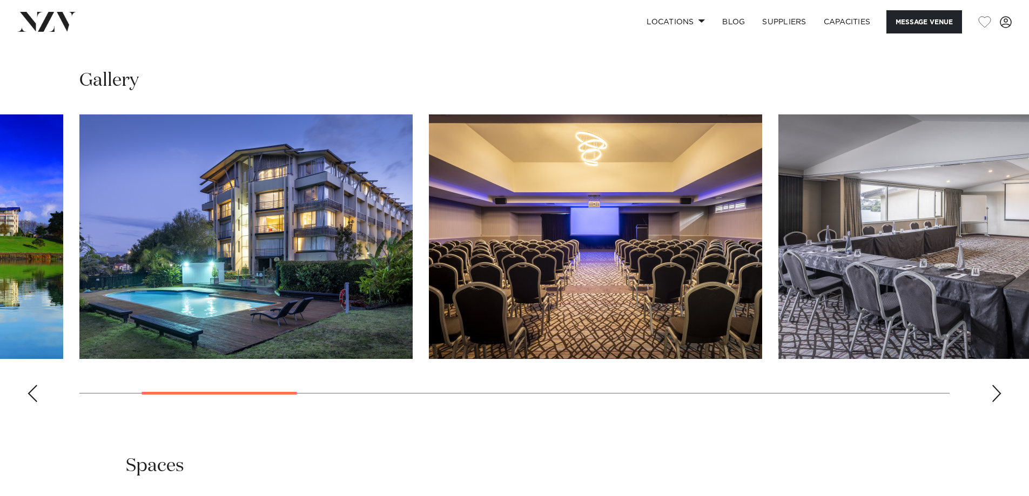
click at [994, 402] on div "Next slide" at bounding box center [996, 393] width 11 height 17
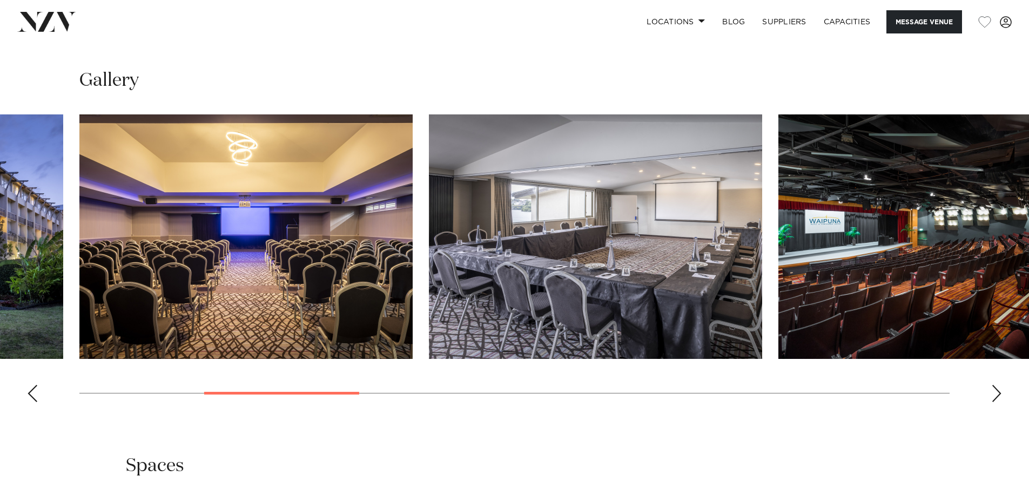
click at [992, 402] on div "Next slide" at bounding box center [996, 393] width 11 height 17
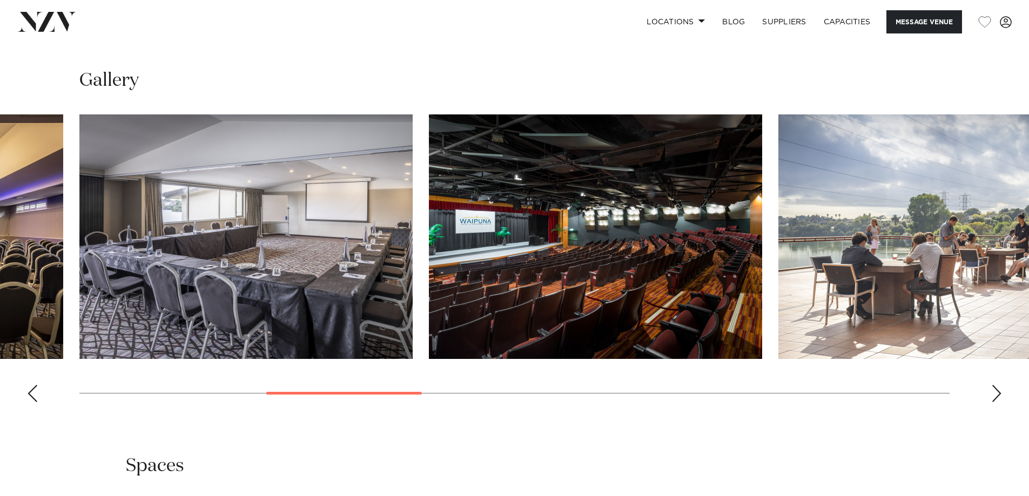
click at [992, 402] on div "Next slide" at bounding box center [996, 393] width 11 height 17
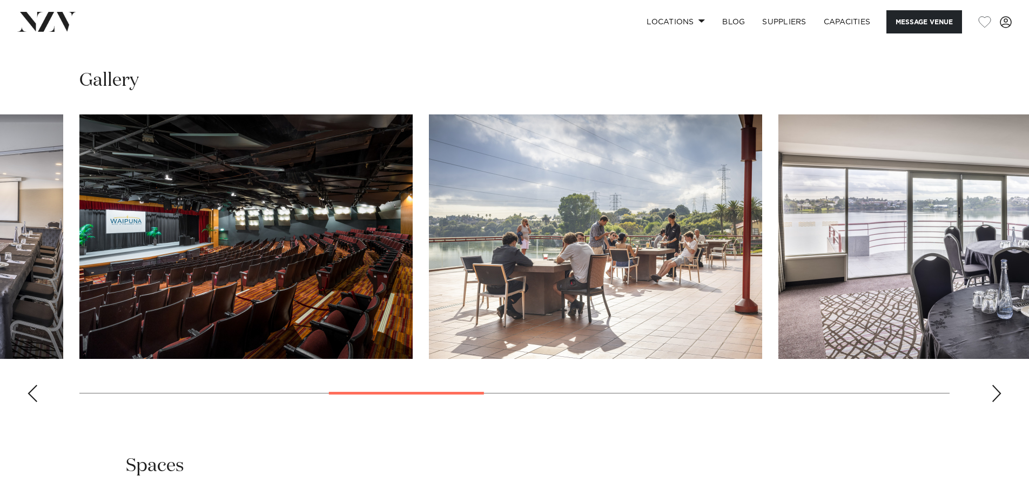
click at [992, 402] on div "Next slide" at bounding box center [996, 393] width 11 height 17
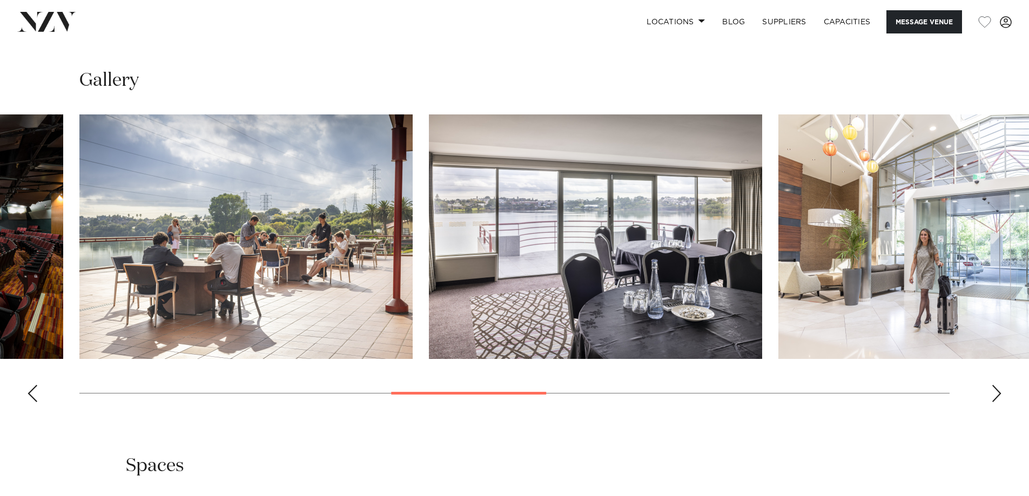
click at [992, 402] on div "Next slide" at bounding box center [996, 393] width 11 height 17
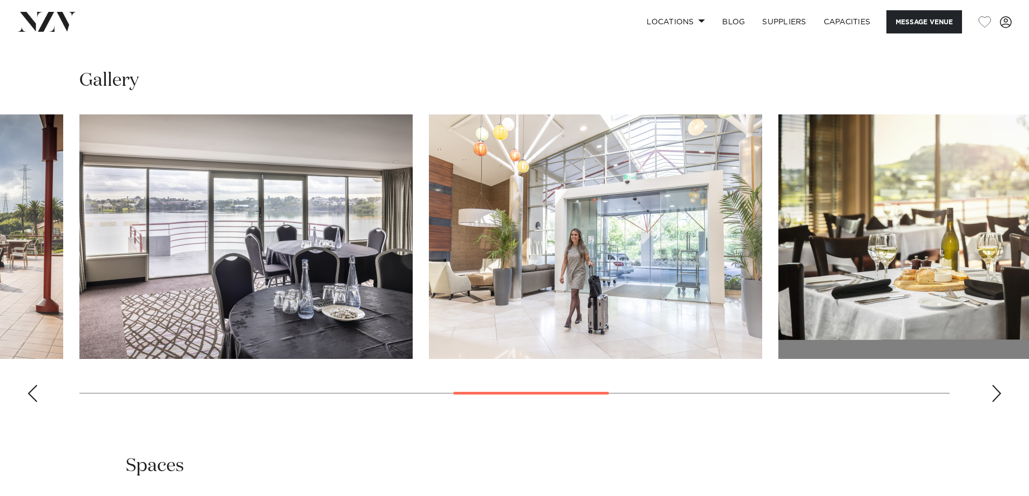
click at [992, 402] on div "Next slide" at bounding box center [996, 393] width 11 height 17
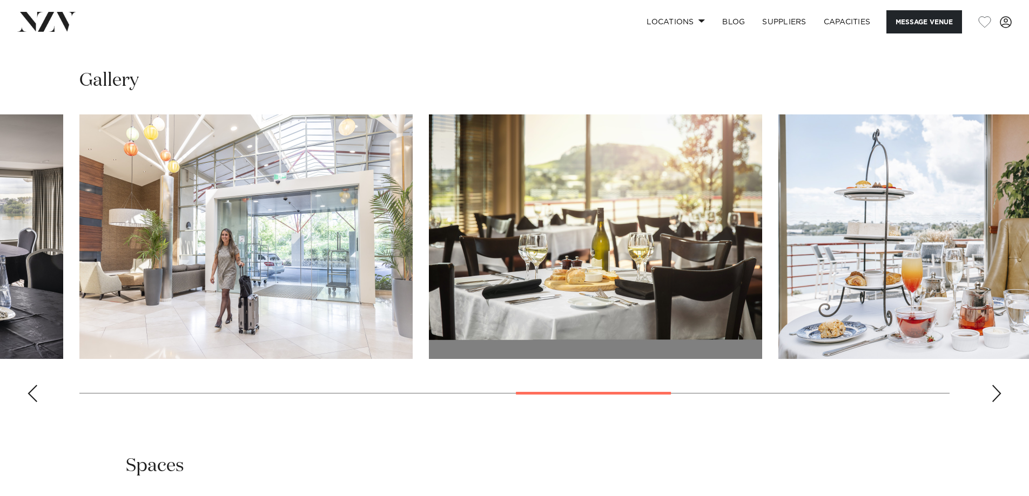
click at [992, 402] on div "Next slide" at bounding box center [996, 393] width 11 height 17
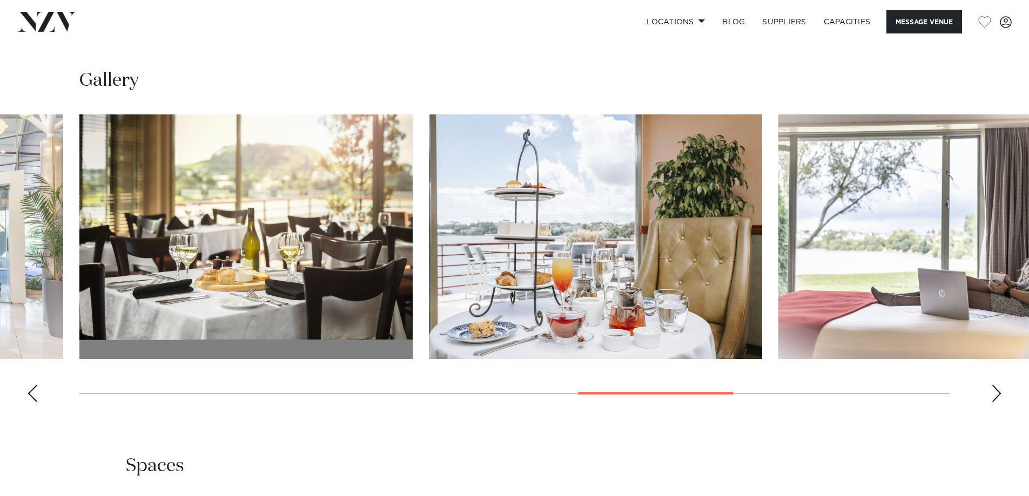
click at [992, 402] on div "Next slide" at bounding box center [996, 393] width 11 height 17
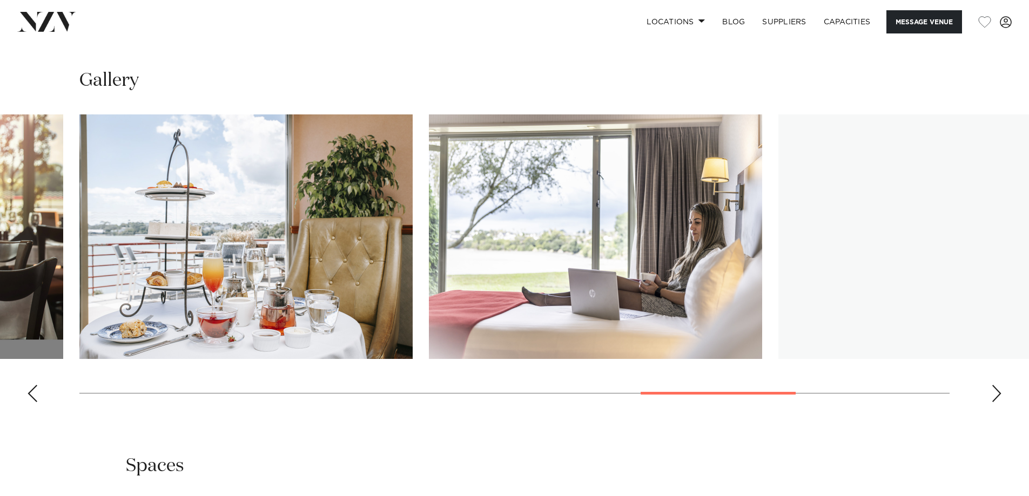
click at [992, 402] on div "Next slide" at bounding box center [996, 393] width 11 height 17
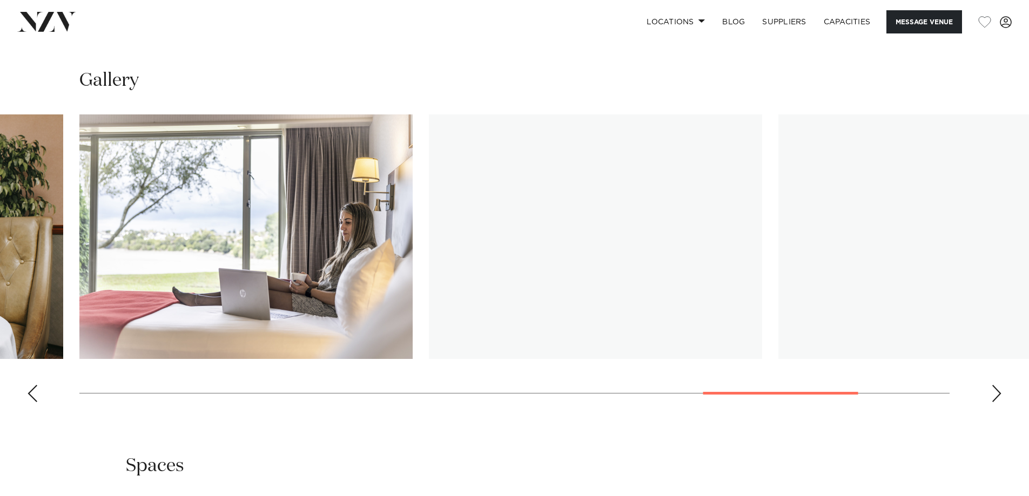
click at [992, 402] on div "Next slide" at bounding box center [996, 393] width 11 height 17
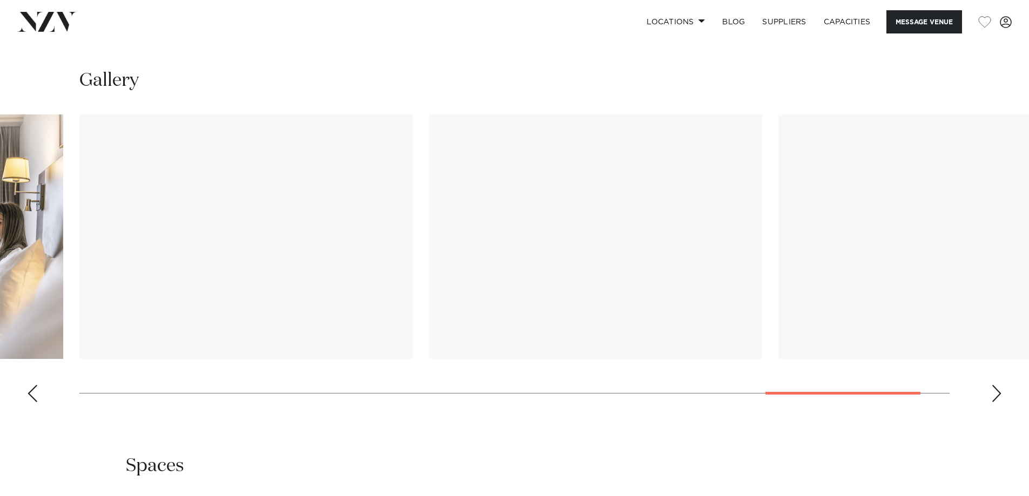
click at [992, 402] on div "Next slide" at bounding box center [996, 393] width 11 height 17
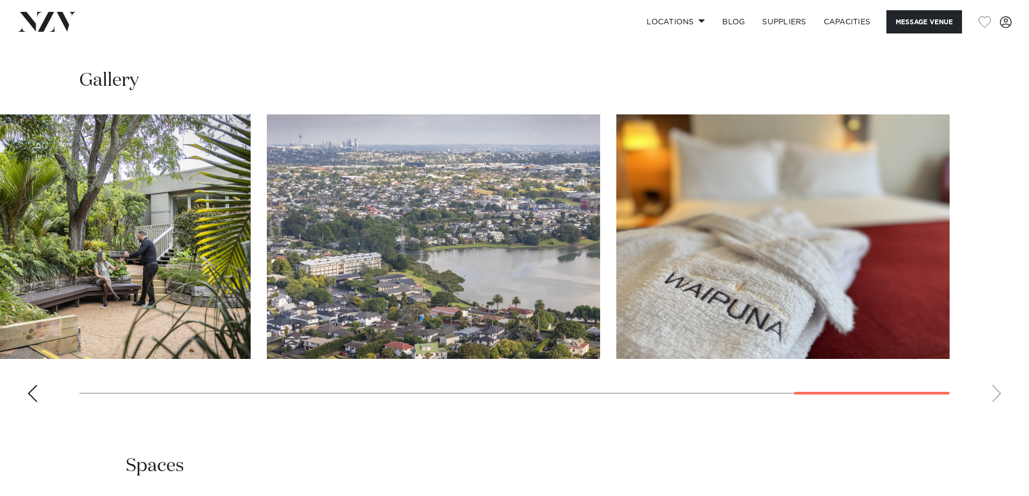
click at [843, 40] on link "Download Waipuna Fact Sheet" at bounding box center [815, 35] width 176 height 10
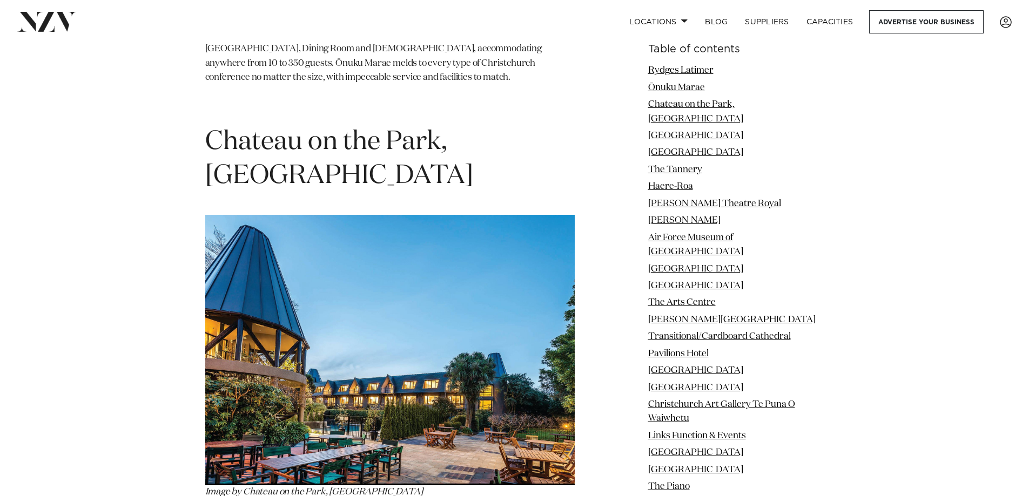
scroll to position [2106, 0]
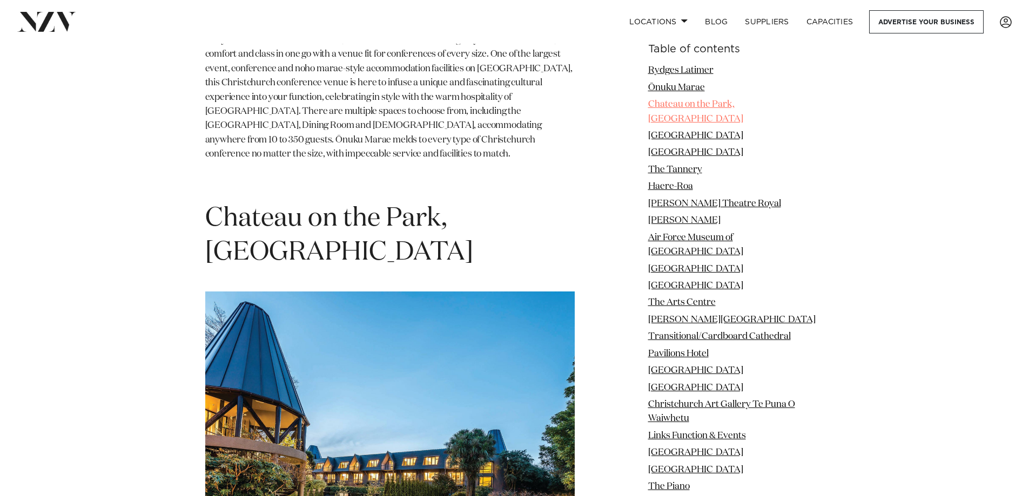
click at [698, 100] on link "Chateau on the Park, [GEOGRAPHIC_DATA]" at bounding box center [695, 111] width 95 height 23
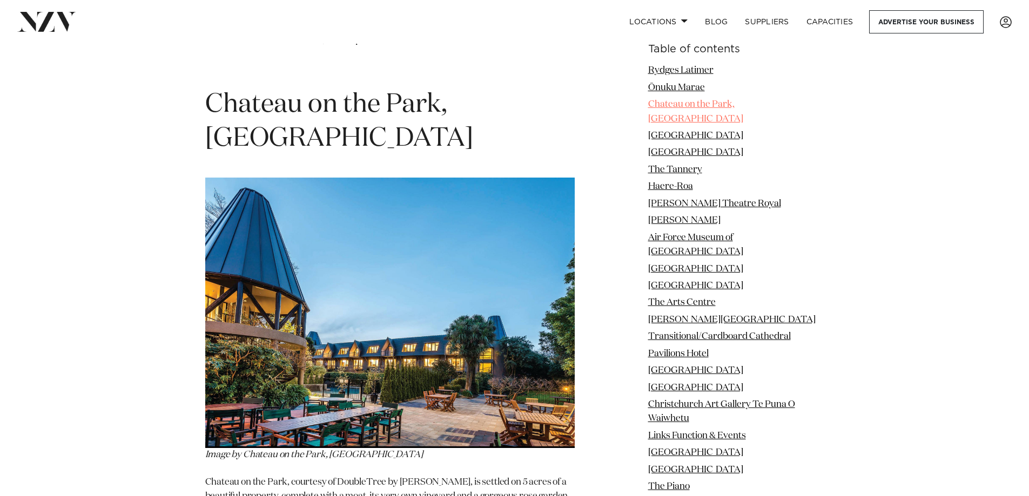
scroll to position [2250, 0]
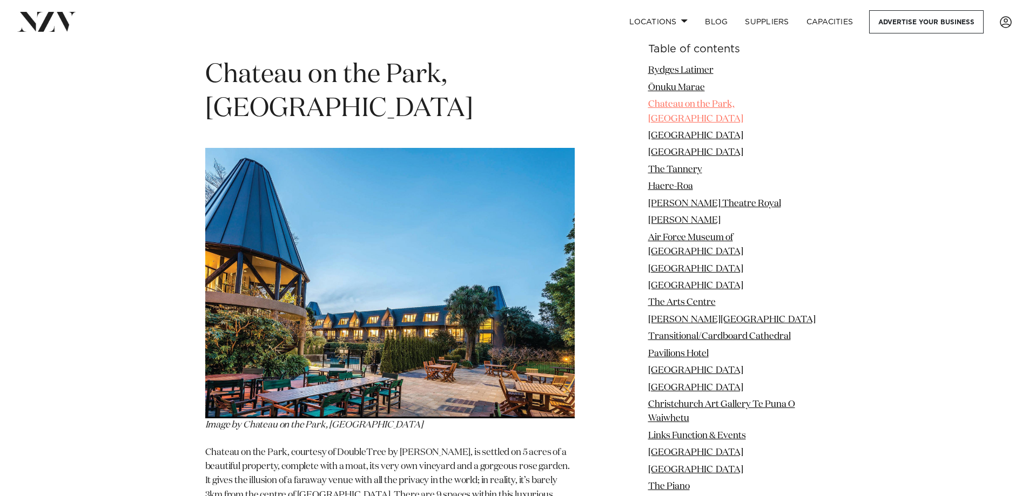
click at [704, 104] on link "Chateau on the Park, [GEOGRAPHIC_DATA]" at bounding box center [695, 111] width 95 height 23
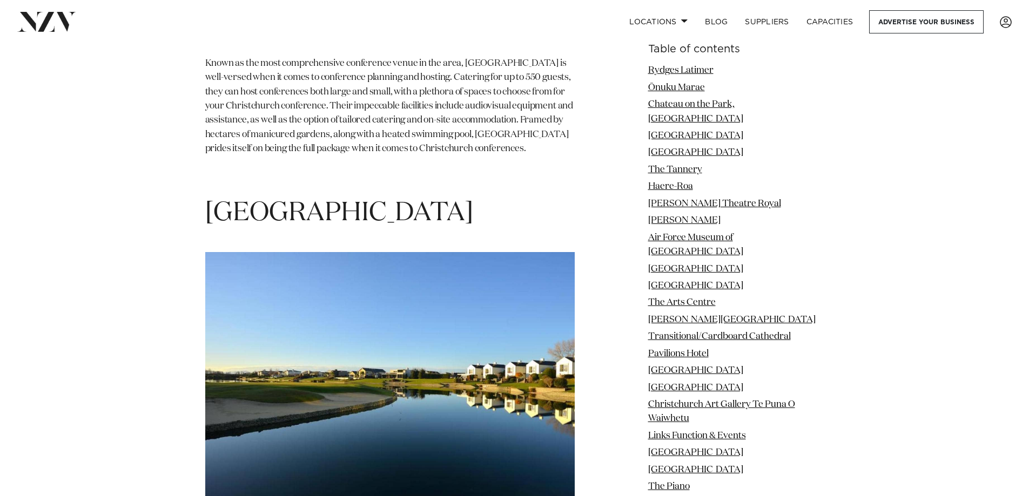
scroll to position [9917, 0]
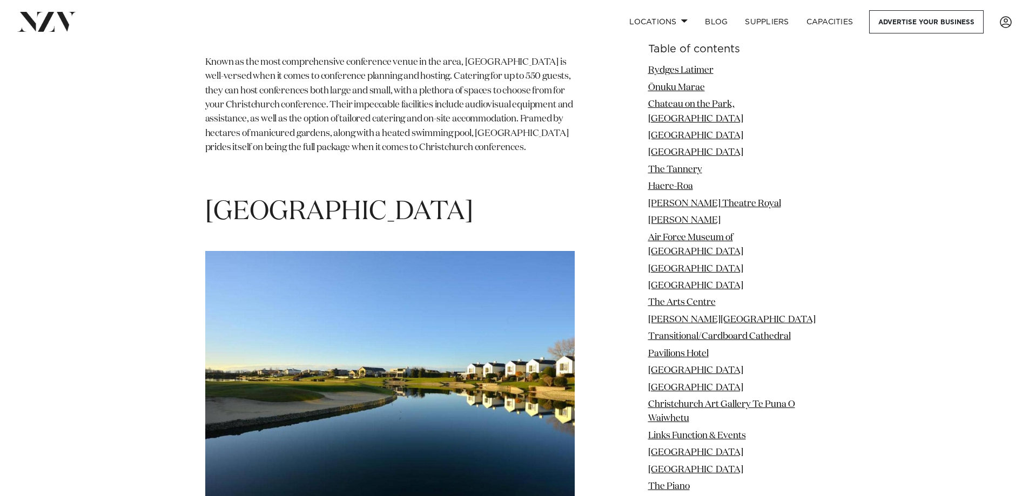
drag, startPoint x: 353, startPoint y: 361, endPoint x: 244, endPoint y: 358, distance: 109.6
copy span "[GEOGRAPHIC_DATA]"
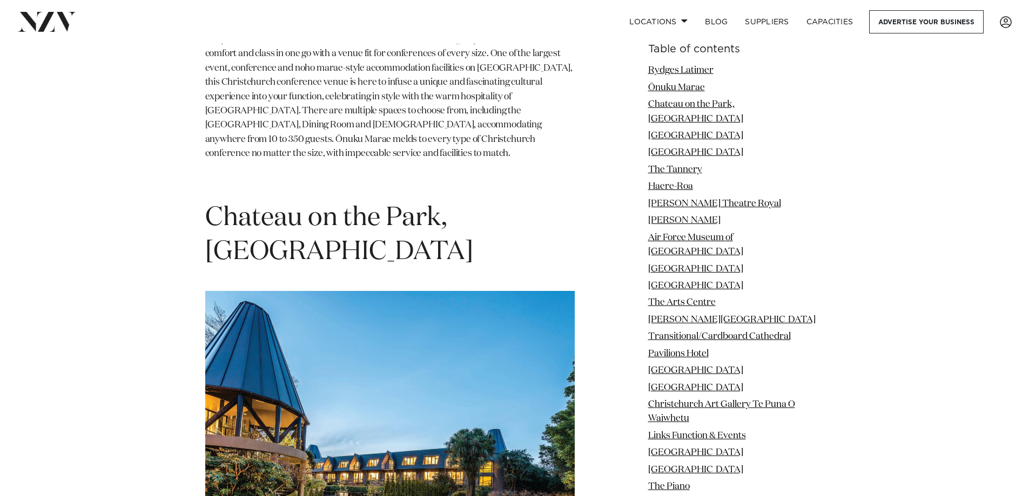
scroll to position [2106, 0]
